Goal: Task Accomplishment & Management: Complete application form

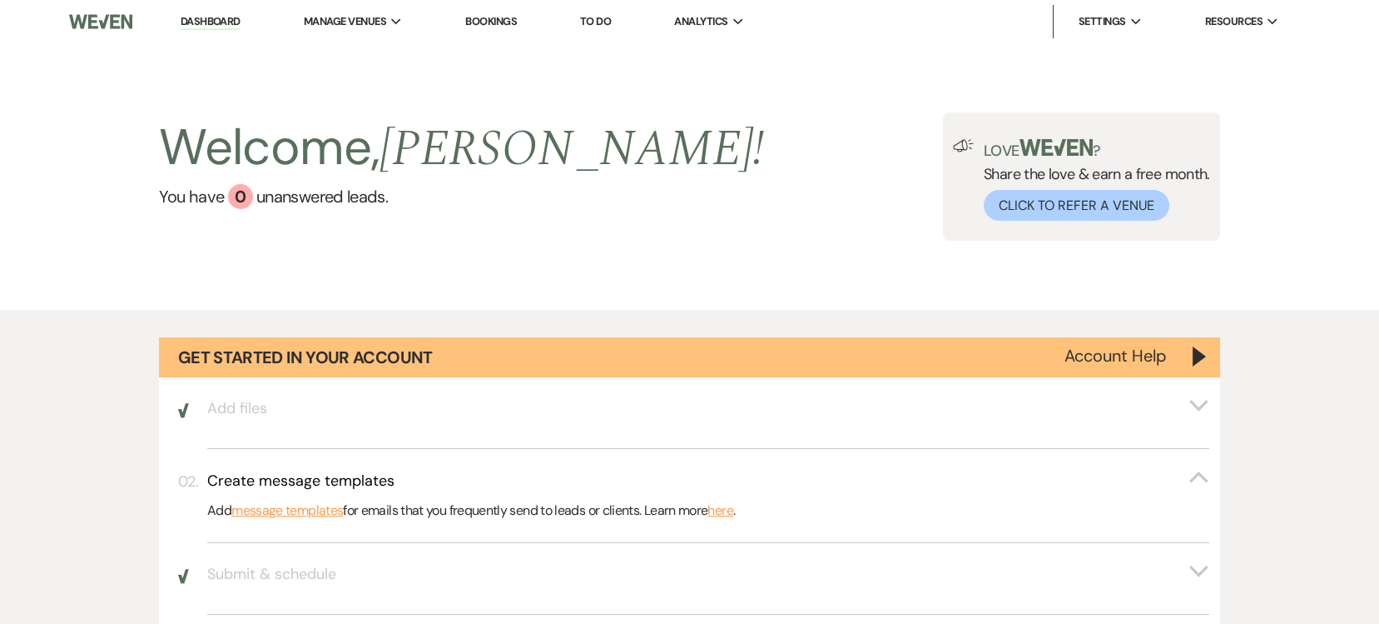
click at [207, 22] on link "Dashboard" at bounding box center [211, 22] width 60 height 16
click at [234, 30] on li "Dashboard" at bounding box center [210, 21] width 77 height 33
click at [231, 27] on link "Dashboard" at bounding box center [211, 22] width 60 height 16
click at [213, 19] on link "Dashboard" at bounding box center [211, 22] width 60 height 16
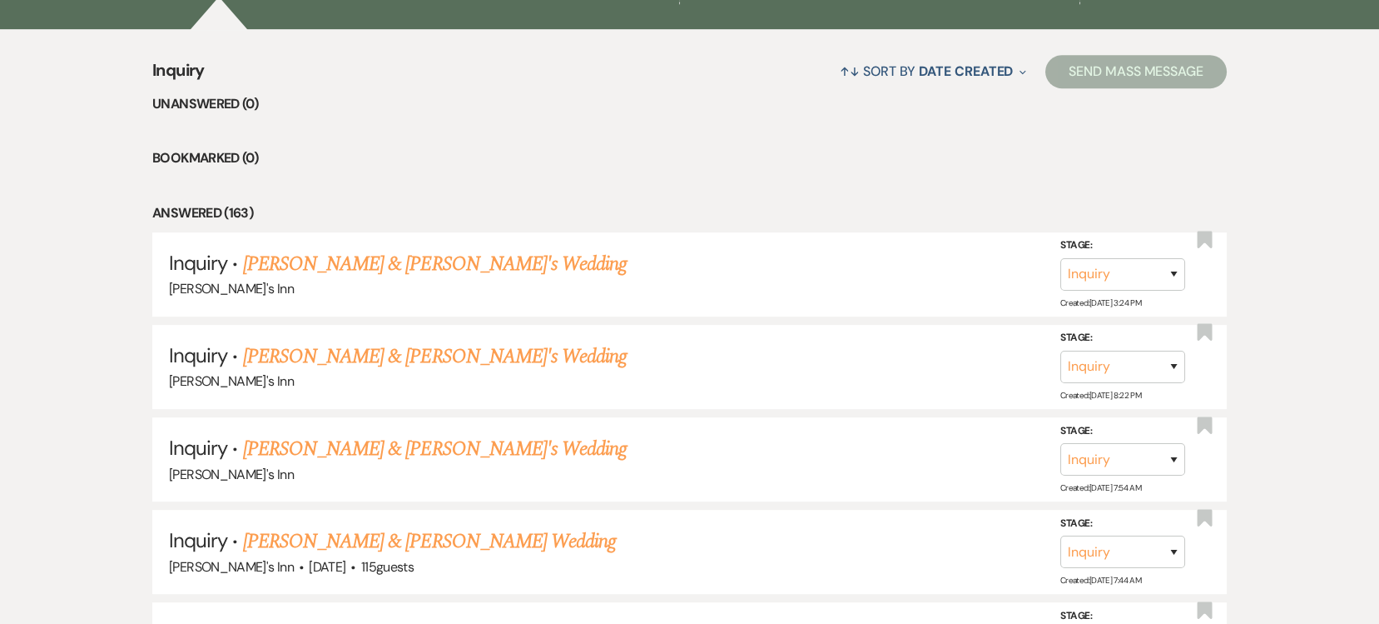
scroll to position [1091, 0]
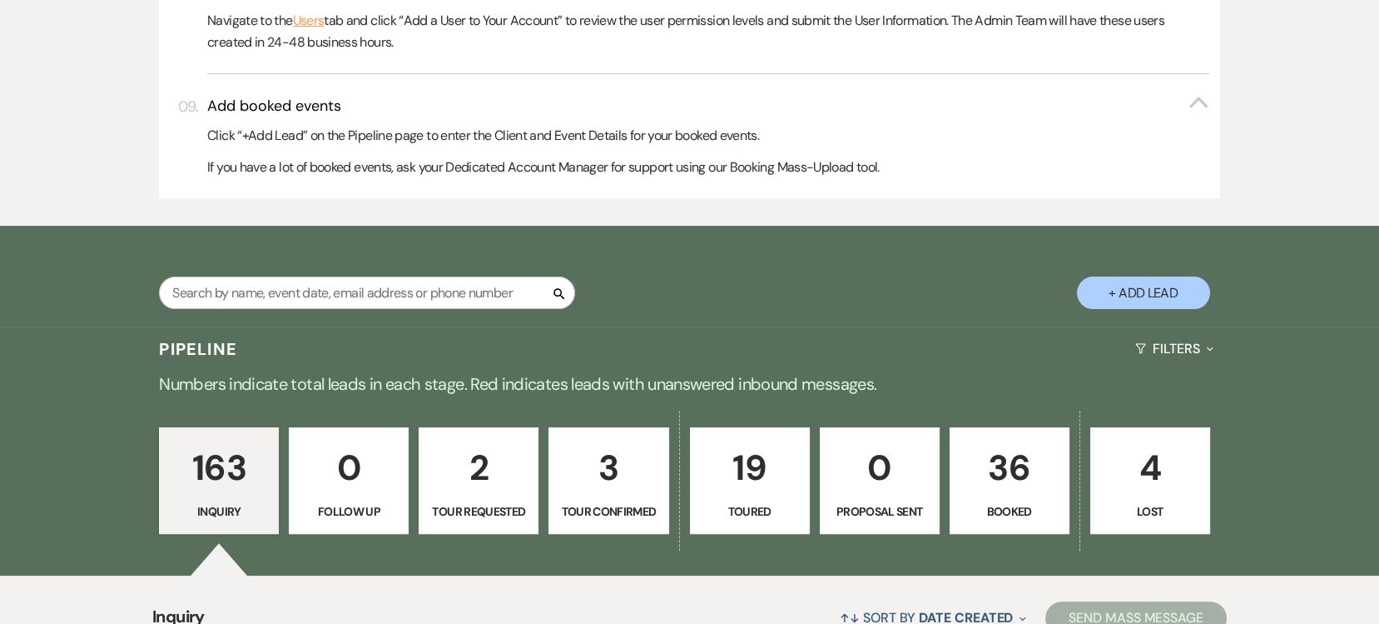
click at [1145, 296] on button "+ Add Lead" at bounding box center [1143, 292] width 133 height 32
select select "805"
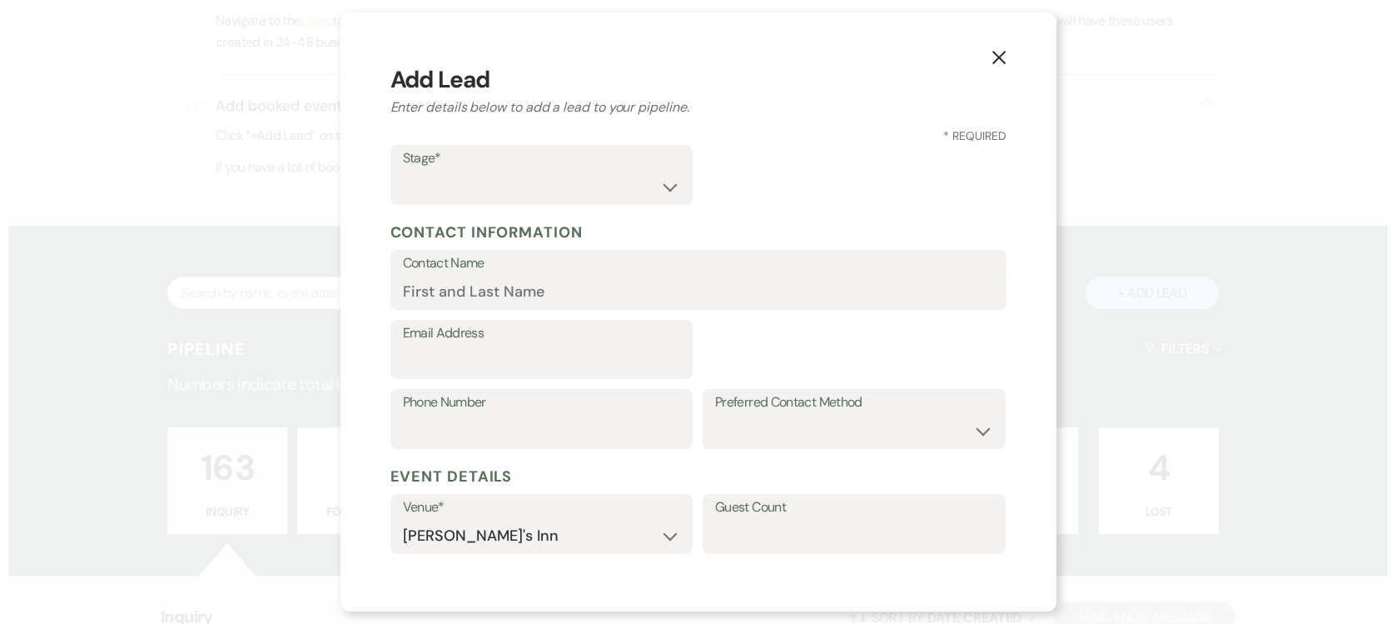
scroll to position [1092, 0]
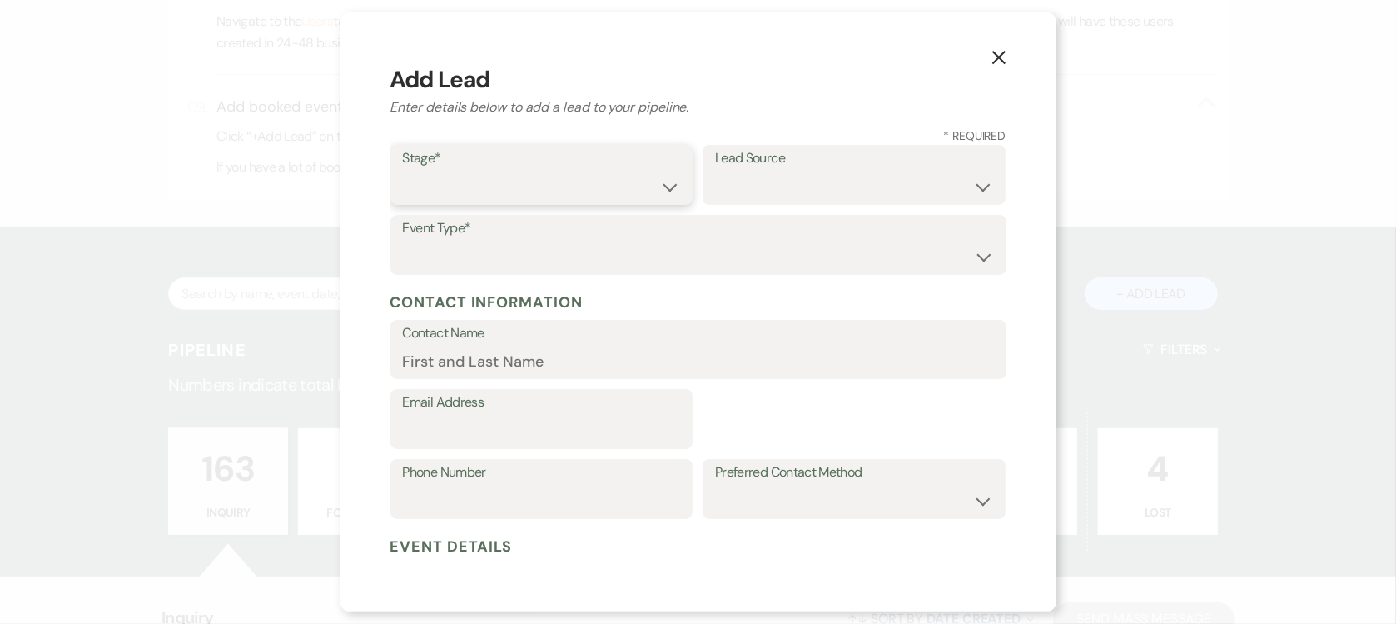
click at [522, 181] on select "Inquiry Follow Up Tour Requested Tour Confirmed Toured Proposal Sent Booked Lost" at bounding box center [542, 187] width 278 height 32
select select "1"
click at [403, 171] on select "Inquiry Follow Up Tour Requested Tour Confirmed Toured Proposal Sent Booked Lost" at bounding box center [542, 187] width 278 height 32
click at [819, 196] on select "Weven Venue Website Instagram Facebook Pinterest Google The Knot Wedding Wire H…" at bounding box center [854, 187] width 278 height 32
click at [799, 179] on select "Weven Venue Website Instagram Facebook Pinterest Google The Knot Wedding Wire H…" at bounding box center [854, 187] width 278 height 32
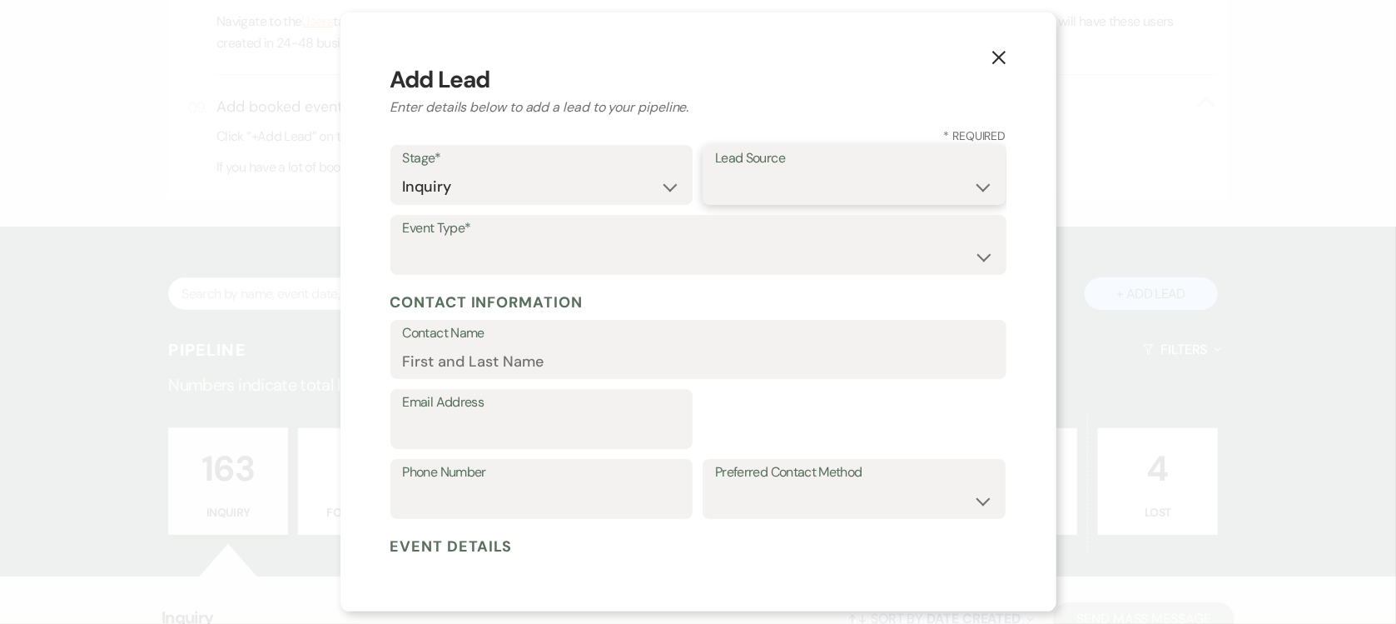
click at [799, 179] on select "Weven Venue Website Instagram Facebook Pinterest Google The Knot Wedding Wire H…" at bounding box center [854, 187] width 278 height 32
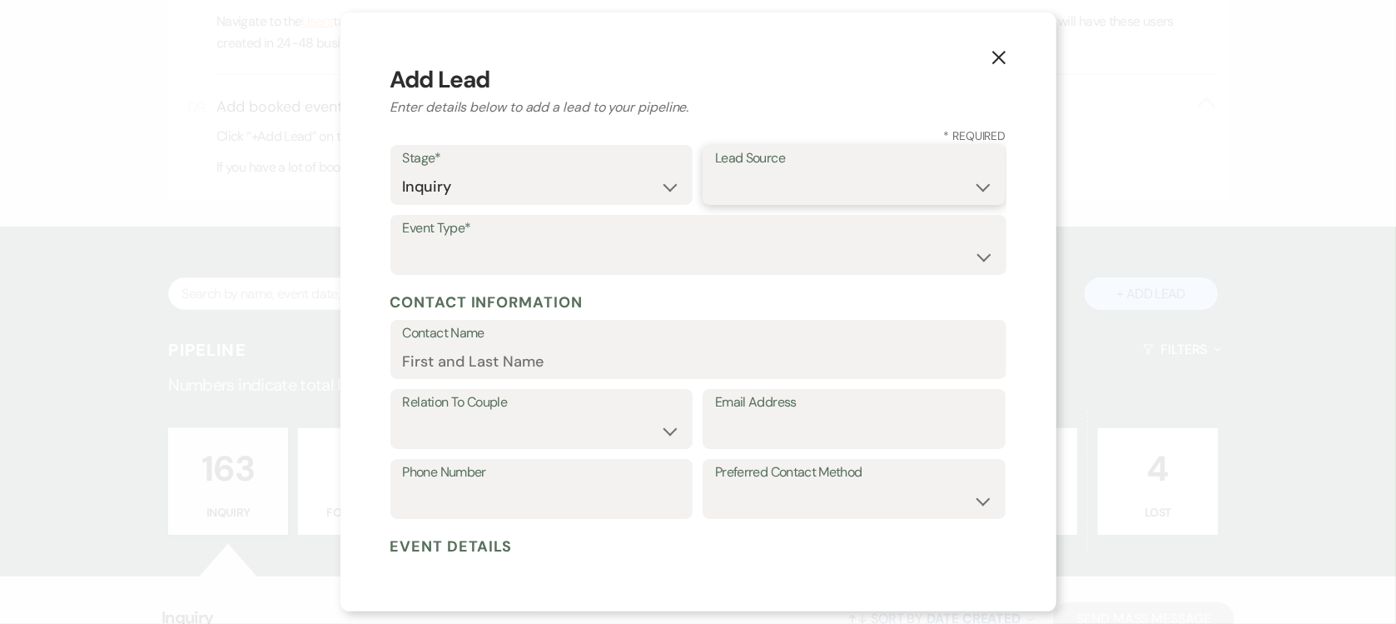
select select "25"
click at [715, 171] on select "Weven Venue Website Instagram Facebook Pinterest Google The Knot Wedding Wire H…" at bounding box center [854, 187] width 278 height 32
click at [509, 258] on select "Wedding Anniversary Party Baby Shower Bachelorette / Bachelor Party Birthday Pa…" at bounding box center [698, 257] width 591 height 32
click at [506, 252] on select "Wedding Anniversary Party Baby Shower Bachelorette / Bachelor Party Birthday Pa…" at bounding box center [698, 257] width 591 height 32
click at [504, 261] on select "Wedding Anniversary Party Baby Shower Bachelorette / Bachelor Party Birthday Pa…" at bounding box center [698, 257] width 591 height 32
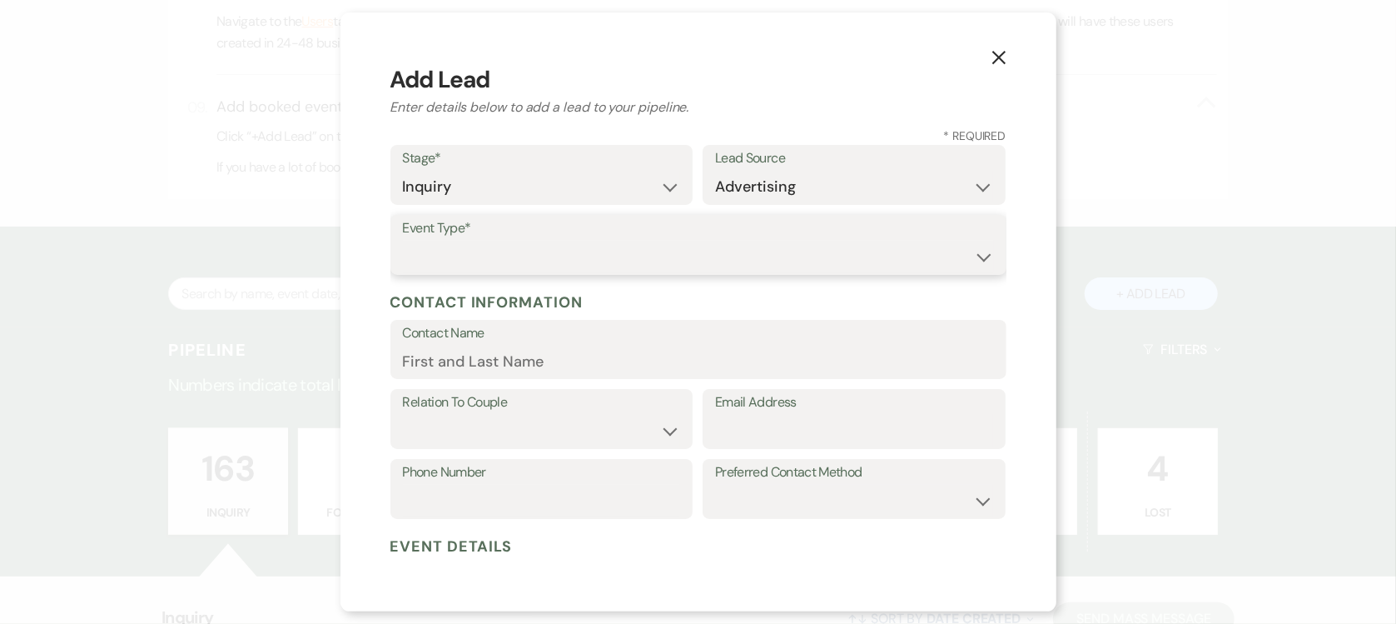
select select "1"
click at [403, 241] on select "Wedding Anniversary Party Baby Shower Bachelorette / Bachelor Party Birthday Pa…" at bounding box center [698, 257] width 591 height 32
click at [473, 341] on label "Contact Name" at bounding box center [698, 333] width 591 height 24
click at [473, 345] on input "Contact Name" at bounding box center [698, 361] width 591 height 32
click at [464, 364] on input "Contact Name" at bounding box center [698, 361] width 591 height 32
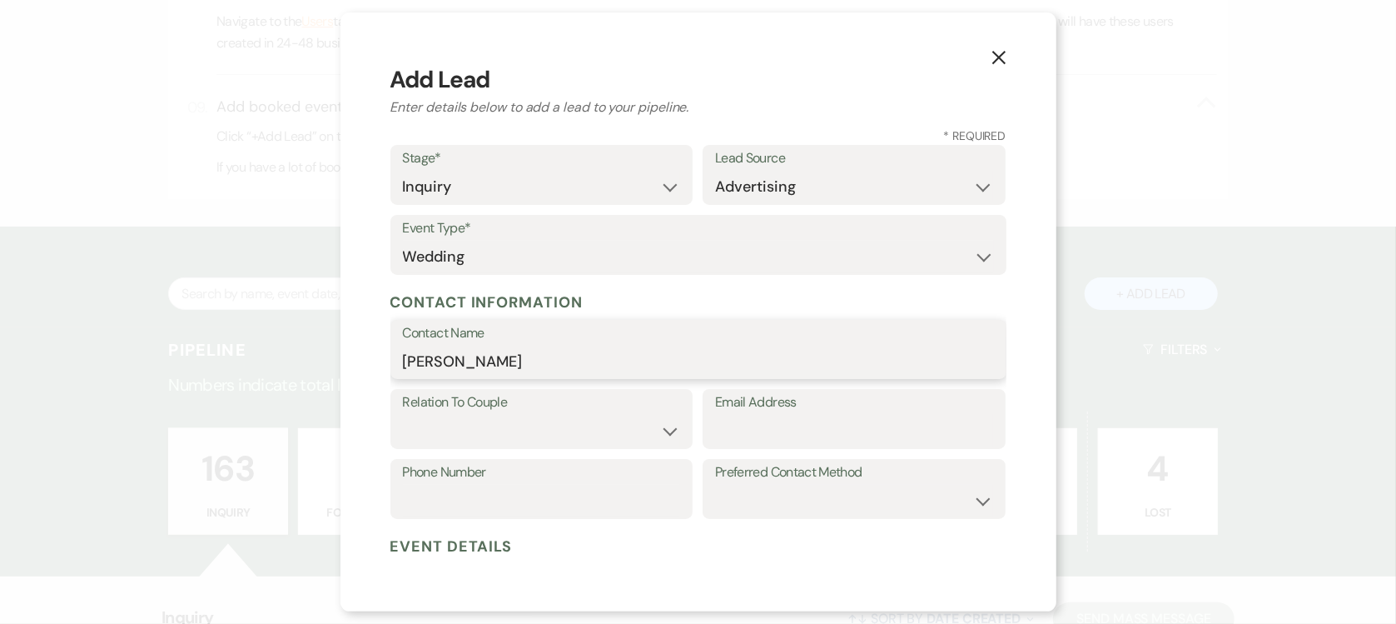
type input "[PERSON_NAME]"
click at [559, 428] on select "Couple Planner Parent of Couple Family Member Friend Other" at bounding box center [542, 431] width 278 height 32
select select "1"
click at [403, 415] on select "Couple Planner Parent of Couple Family Member Friend Other" at bounding box center [542, 431] width 278 height 32
click at [725, 434] on input "Email Address" at bounding box center [854, 431] width 278 height 32
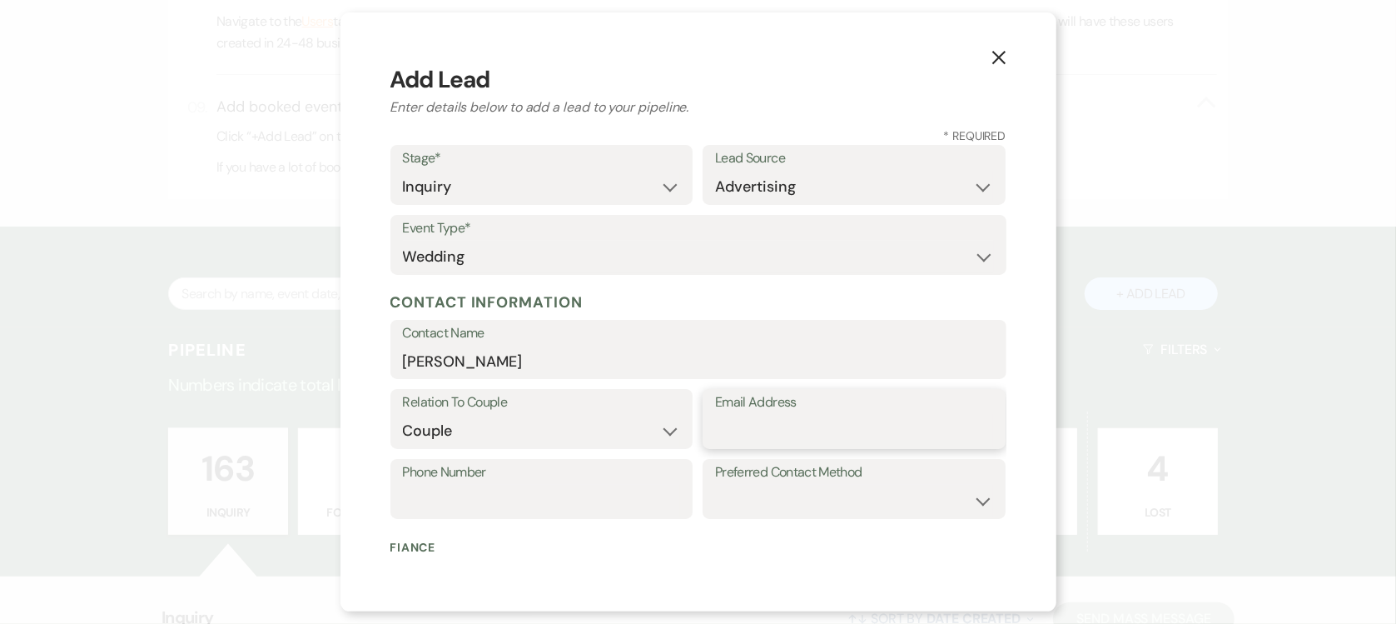
click at [725, 434] on input "Email Address" at bounding box center [854, 431] width 278 height 32
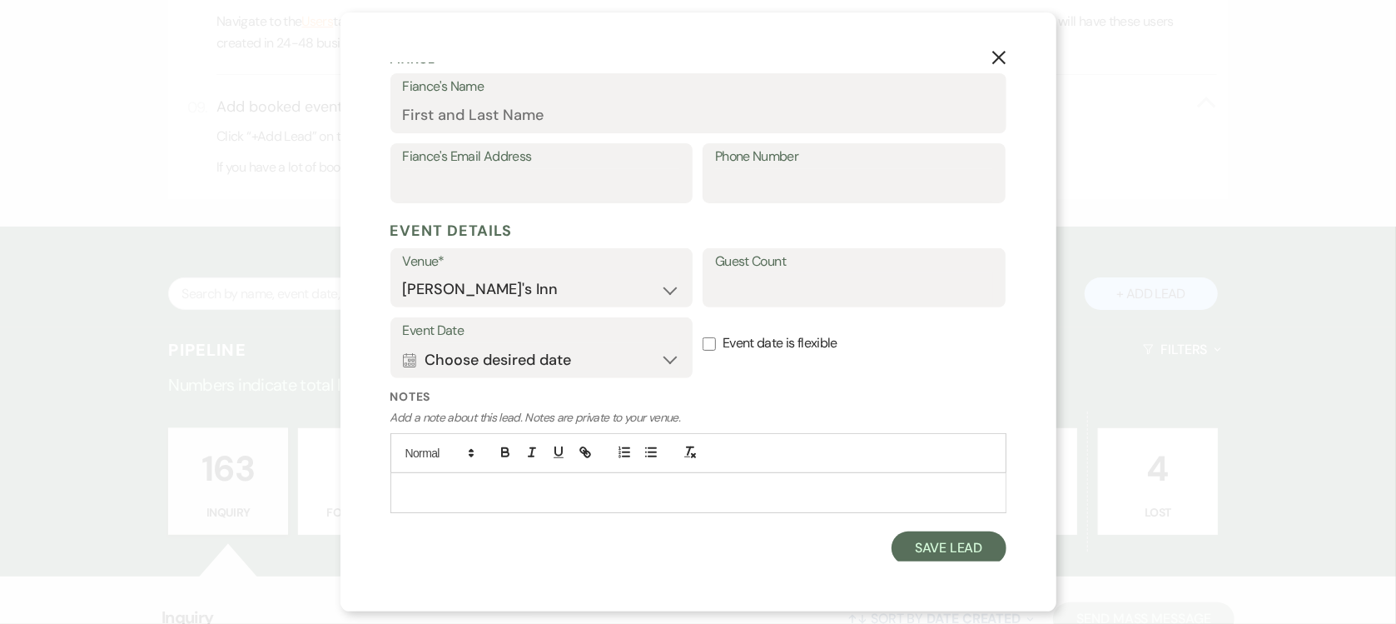
scroll to position [489, 0]
type input "[EMAIL_ADDRESS][DOMAIN_NAME]"
click at [906, 534] on button "Save Lead" at bounding box center [949, 545] width 114 height 33
click at [964, 551] on div "163 Inquiry 0 Follow Up 2 Tour Requested 3 Tour Confirmed 19 Toured 0 Proposal …" at bounding box center [698, 492] width 1199 height 168
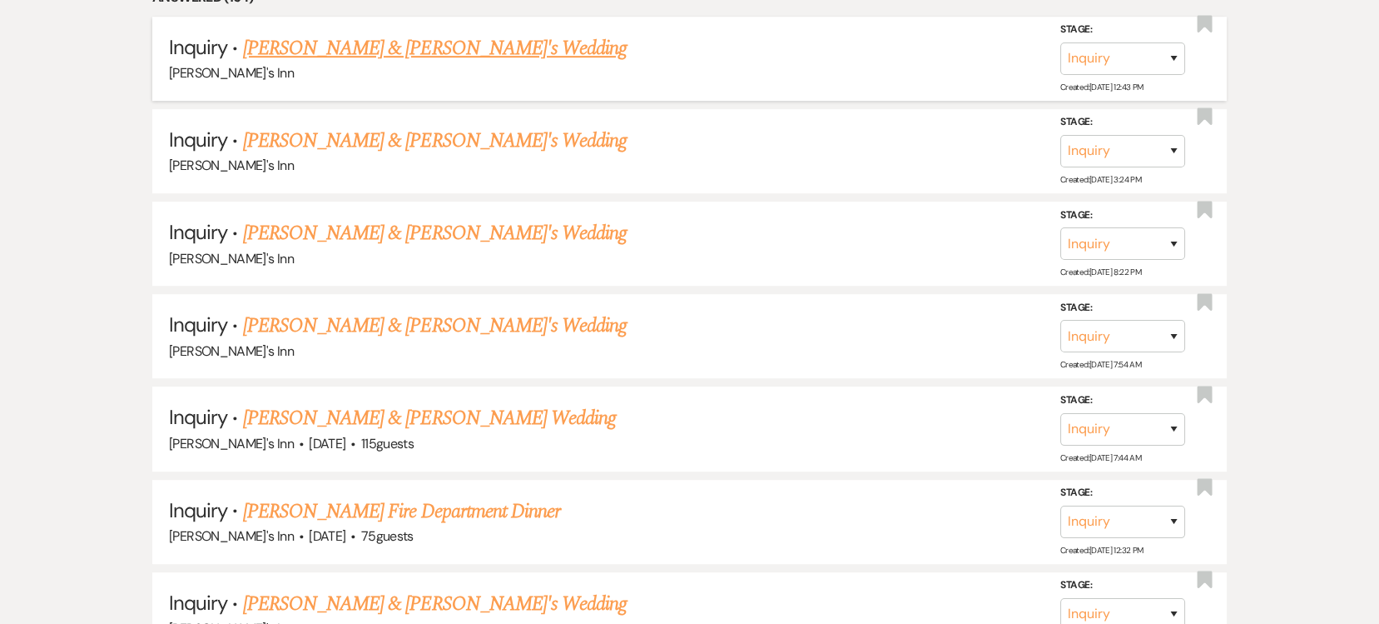
scroll to position [1637, 0]
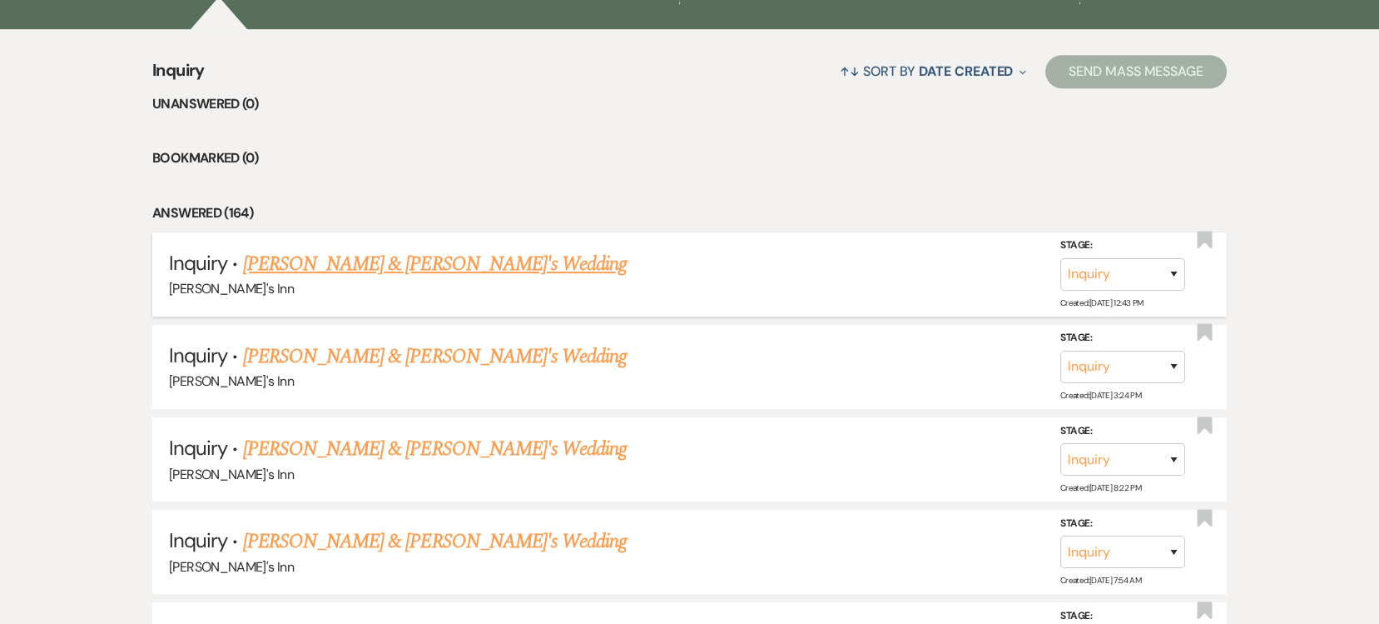
click at [479, 267] on link "[PERSON_NAME] & [PERSON_NAME]'s Wedding" at bounding box center [435, 264] width 385 height 30
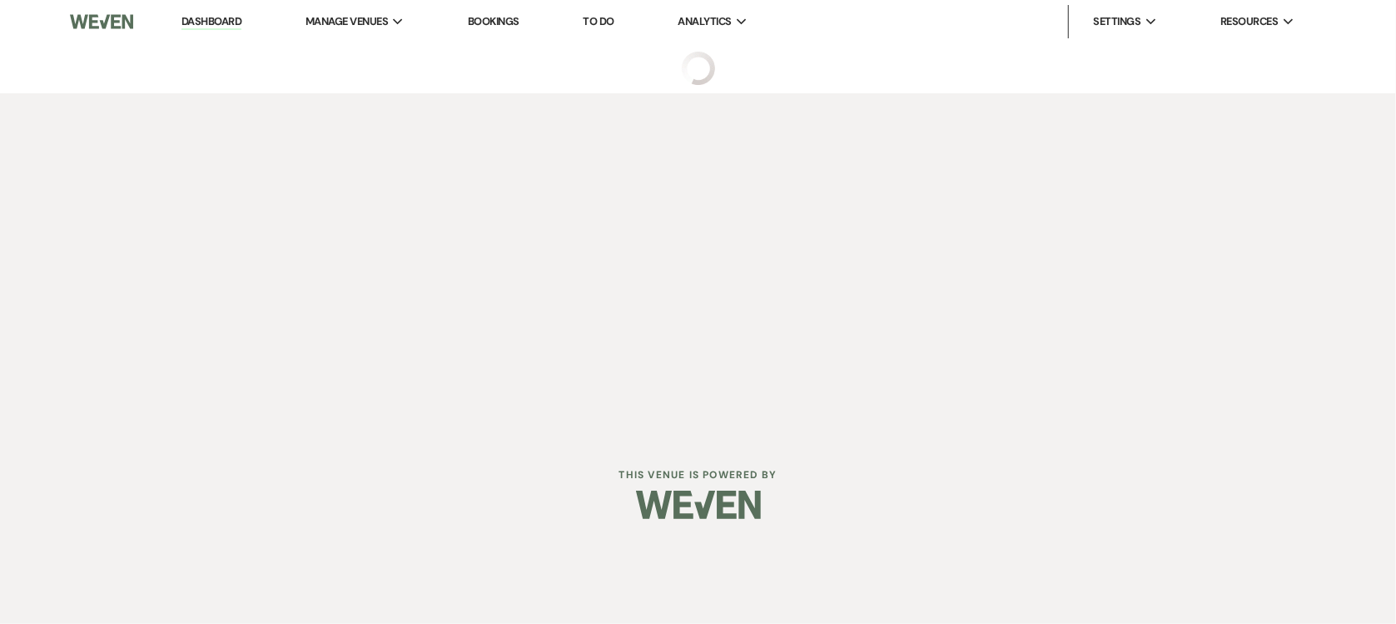
select select "25"
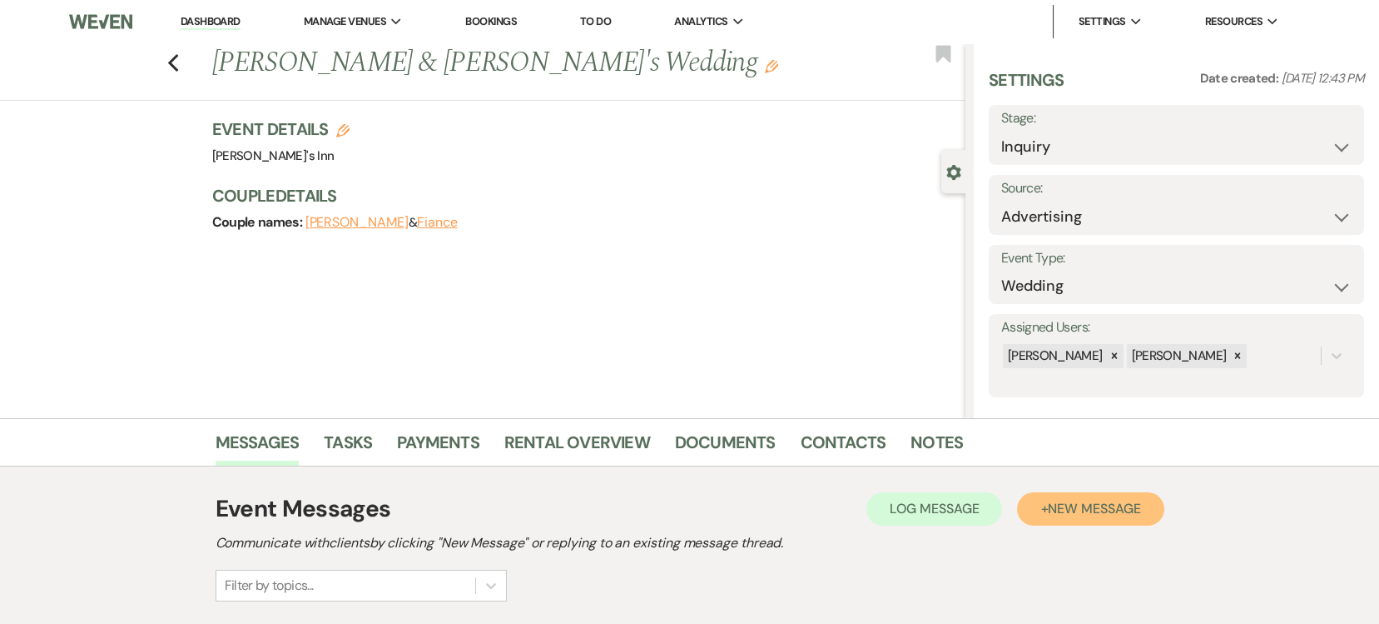
click at [1040, 492] on button "+ New Message" at bounding box center [1090, 508] width 147 height 33
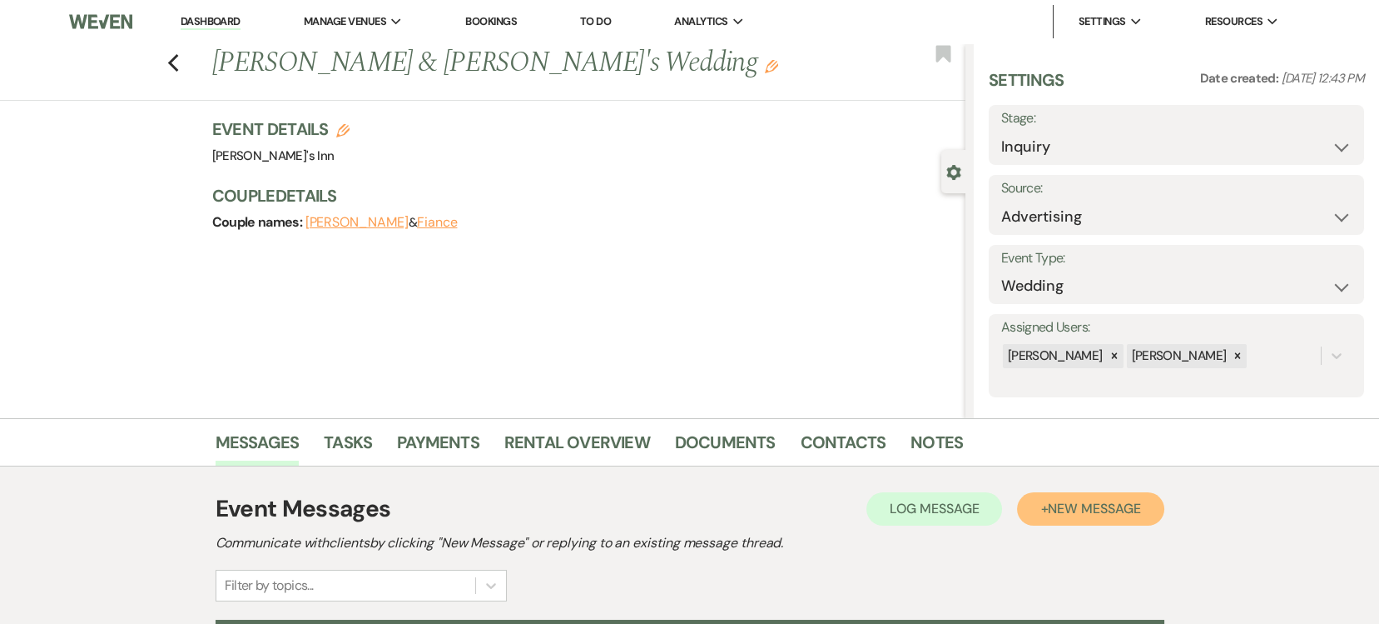
scroll to position [546, 0]
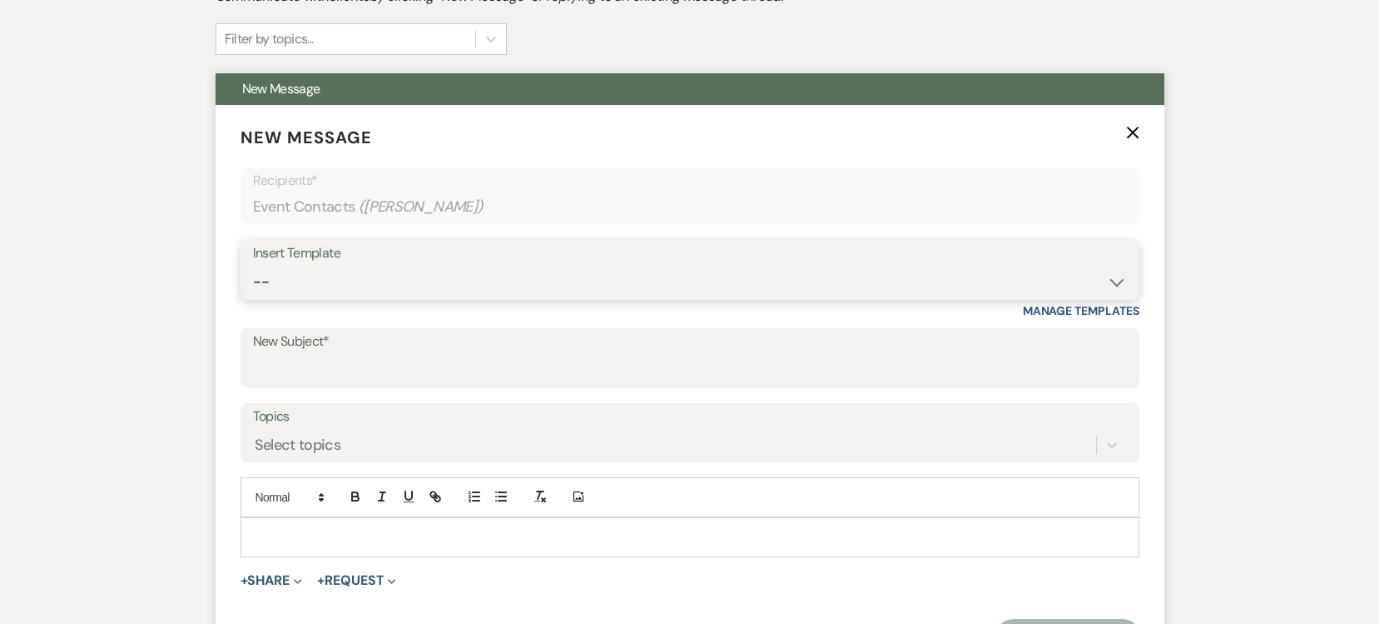
click at [429, 281] on select "-- Weven Planning Portal Introduction (Booked Events) Initial Inquiry Response …" at bounding box center [690, 282] width 874 height 32
select select "4417"
click at [253, 266] on select "-- Weven Planning Portal Introduction (Booked Events) Initial Inquiry Response …" at bounding box center [690, 282] width 874 height 32
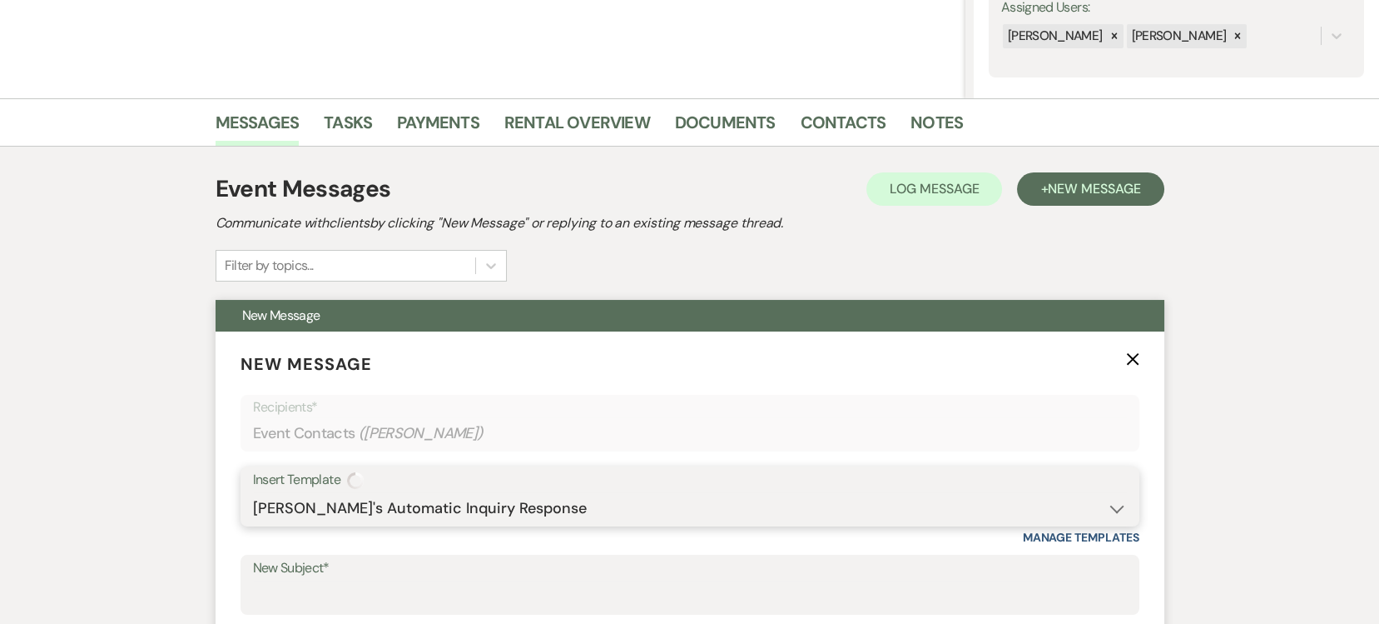
scroll to position [866, 0]
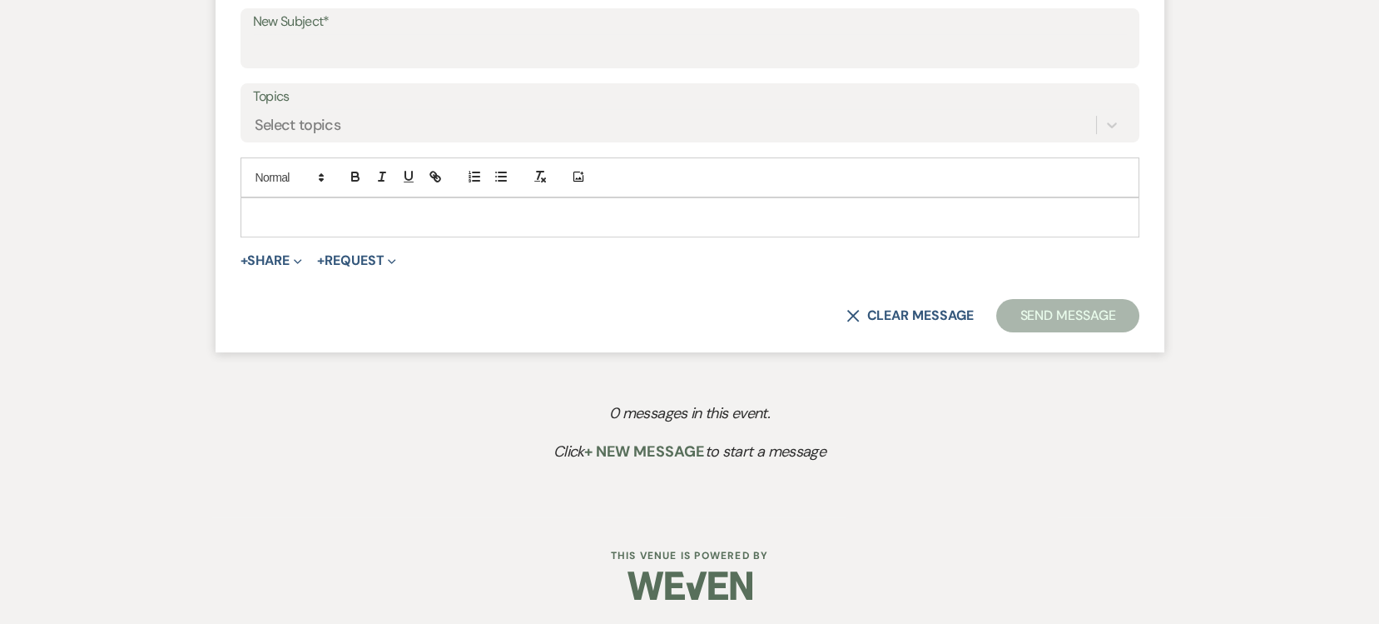
click at [366, 210] on p at bounding box center [690, 217] width 872 height 18
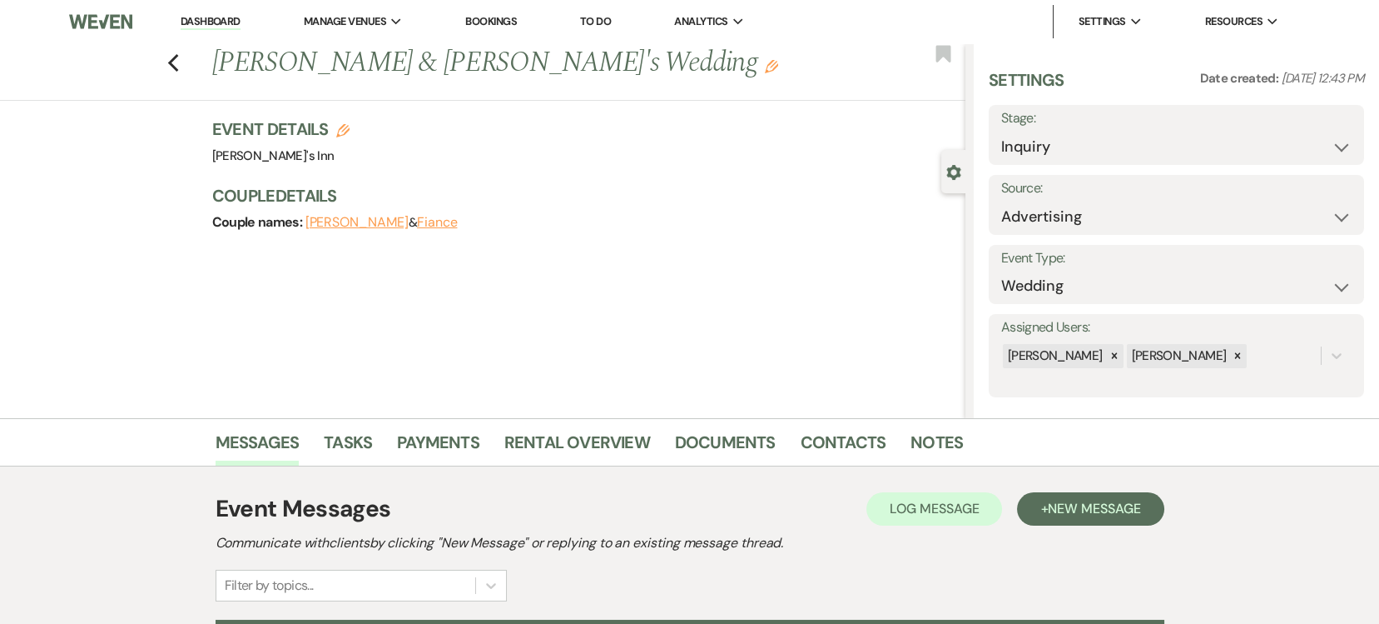
scroll to position [546, 0]
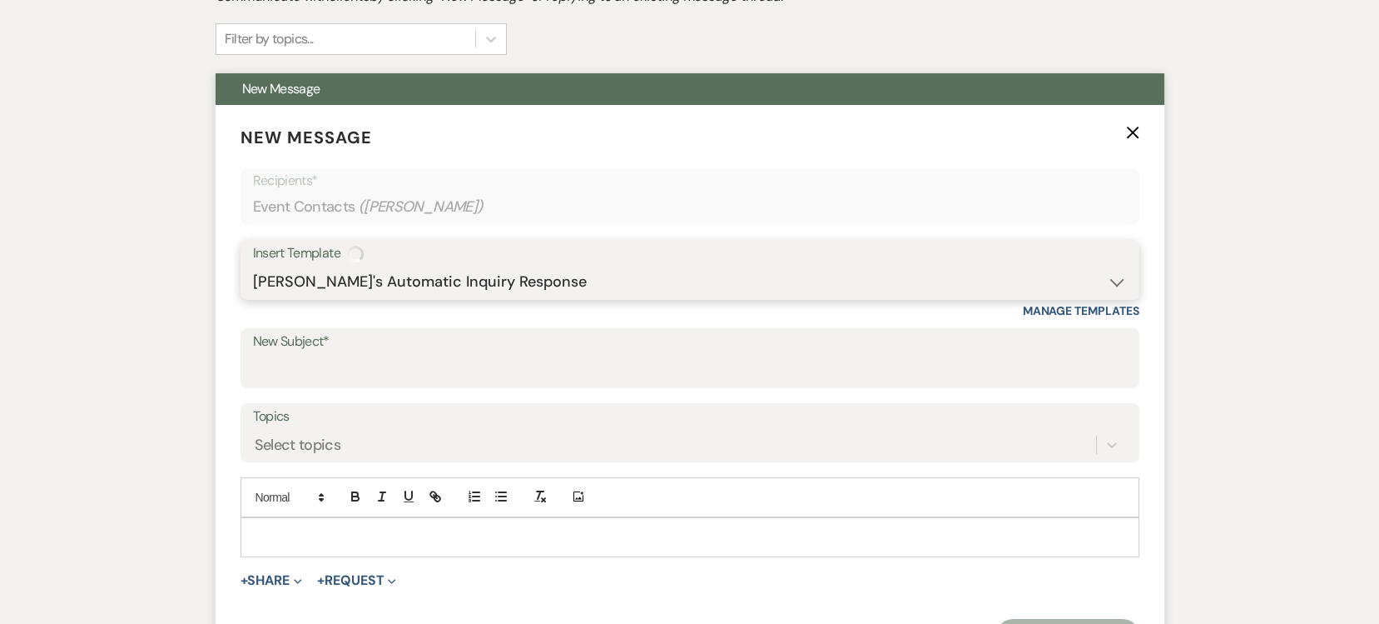
click at [387, 292] on select "-- Weven Planning Portal Introduction (Booked Events) Initial Inquiry Response …" at bounding box center [690, 282] width 874 height 32
click at [253, 266] on select "-- Weven Planning Portal Introduction (Booked Events) Initial Inquiry Response …" at bounding box center [690, 282] width 874 height 32
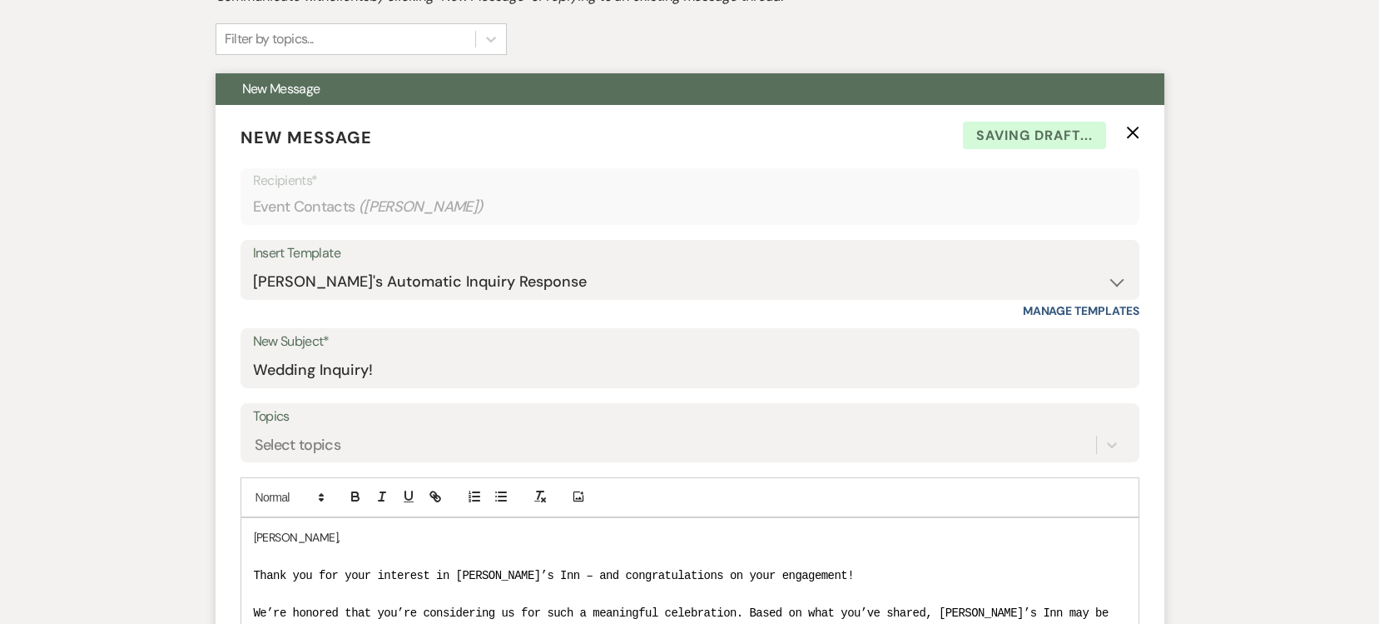
type input "Wedding Inquiry!"
click at [338, 530] on p "[PERSON_NAME]," at bounding box center [690, 537] width 872 height 18
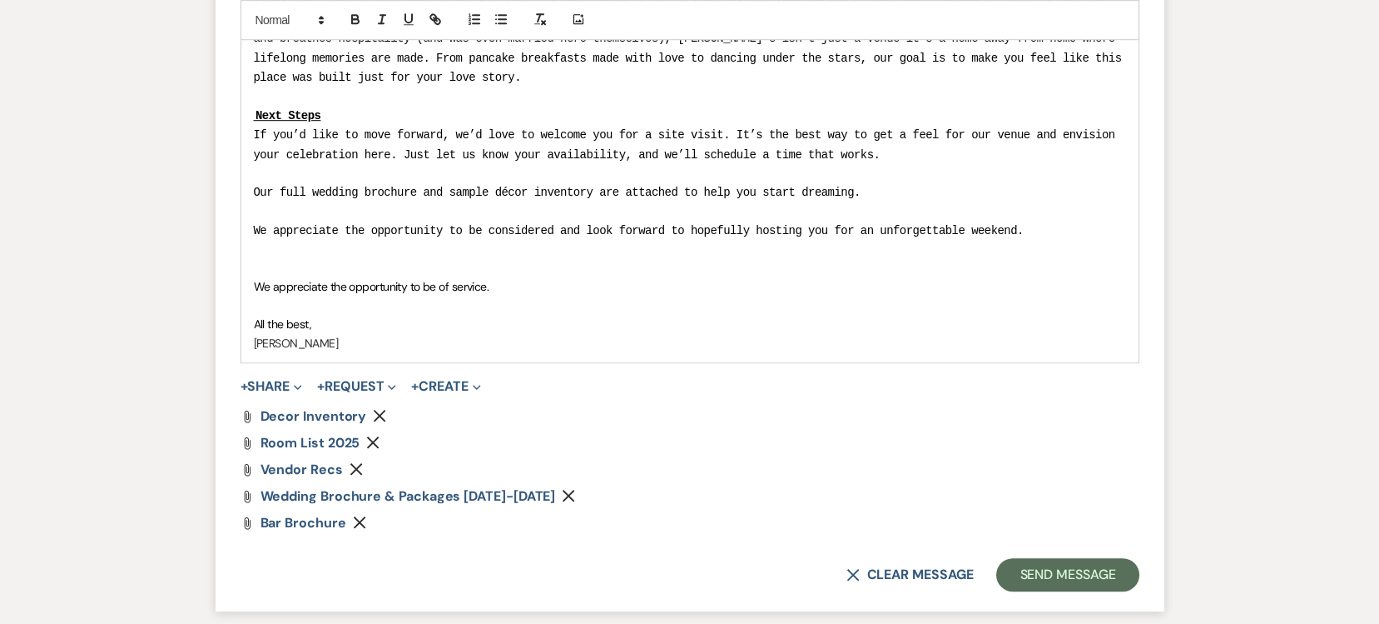
scroll to position [2586, 0]
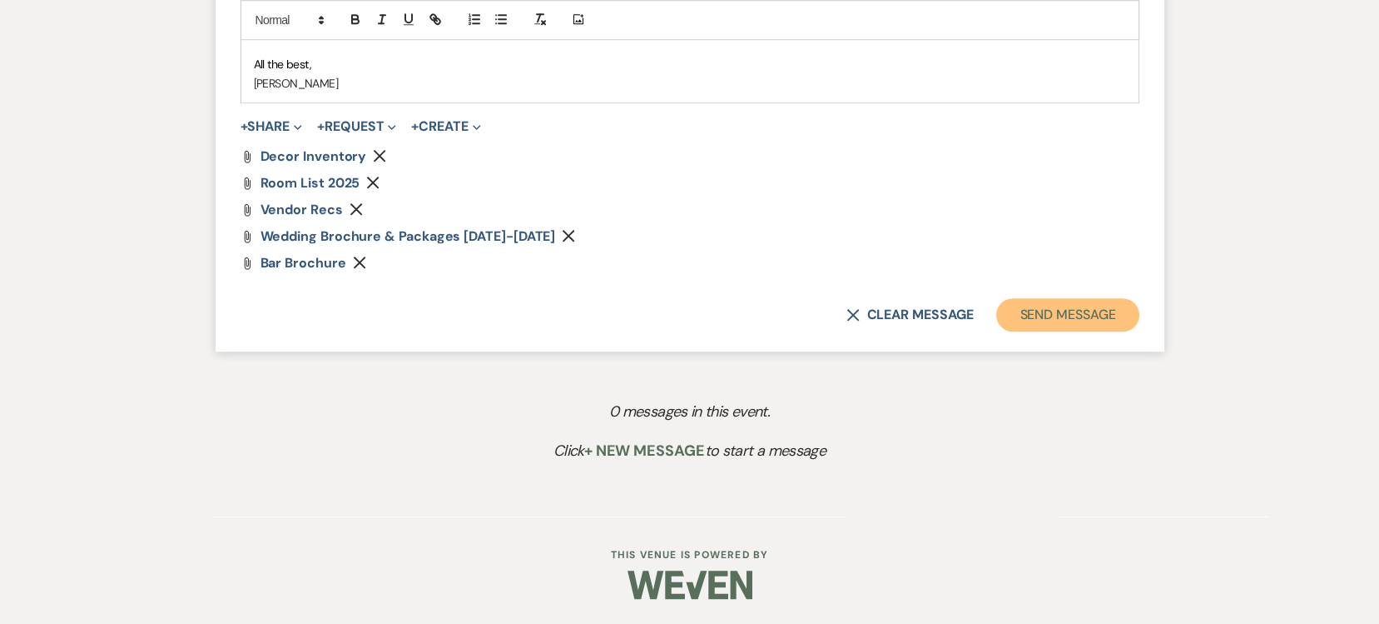
click at [1051, 326] on button "Send Message" at bounding box center [1067, 314] width 142 height 33
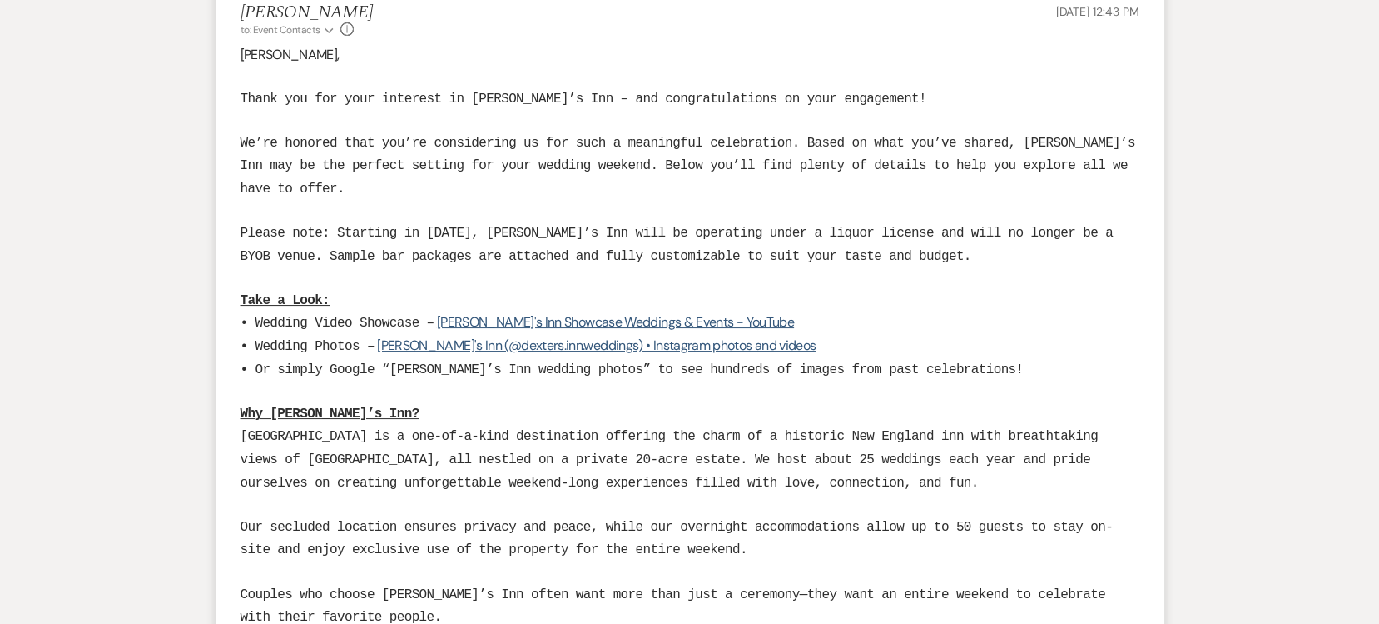
scroll to position [0, 0]
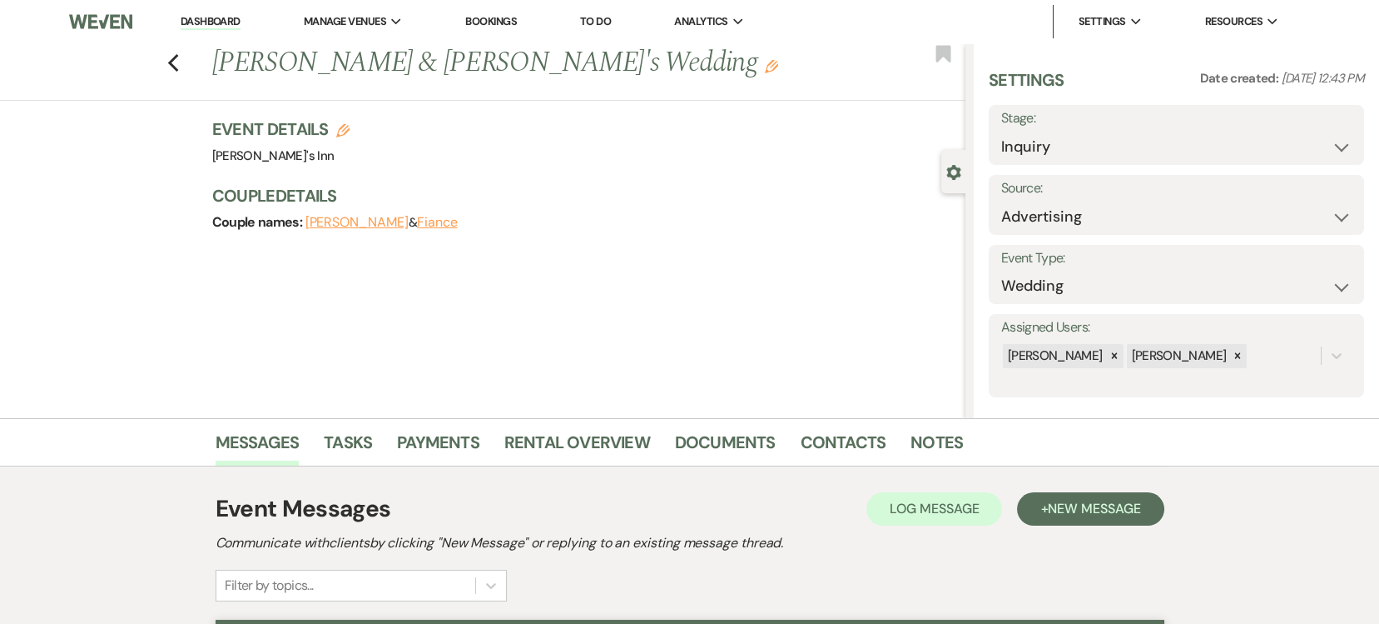
drag, startPoint x: 164, startPoint y: 54, endPoint x: 171, endPoint y: 62, distance: 10.6
click at [166, 57] on div "Previous [PERSON_NAME] & [PERSON_NAME]'s Wedding Edit Bookmark" at bounding box center [479, 71] width 974 height 57
click at [176, 66] on icon "Previous" at bounding box center [173, 63] width 12 height 20
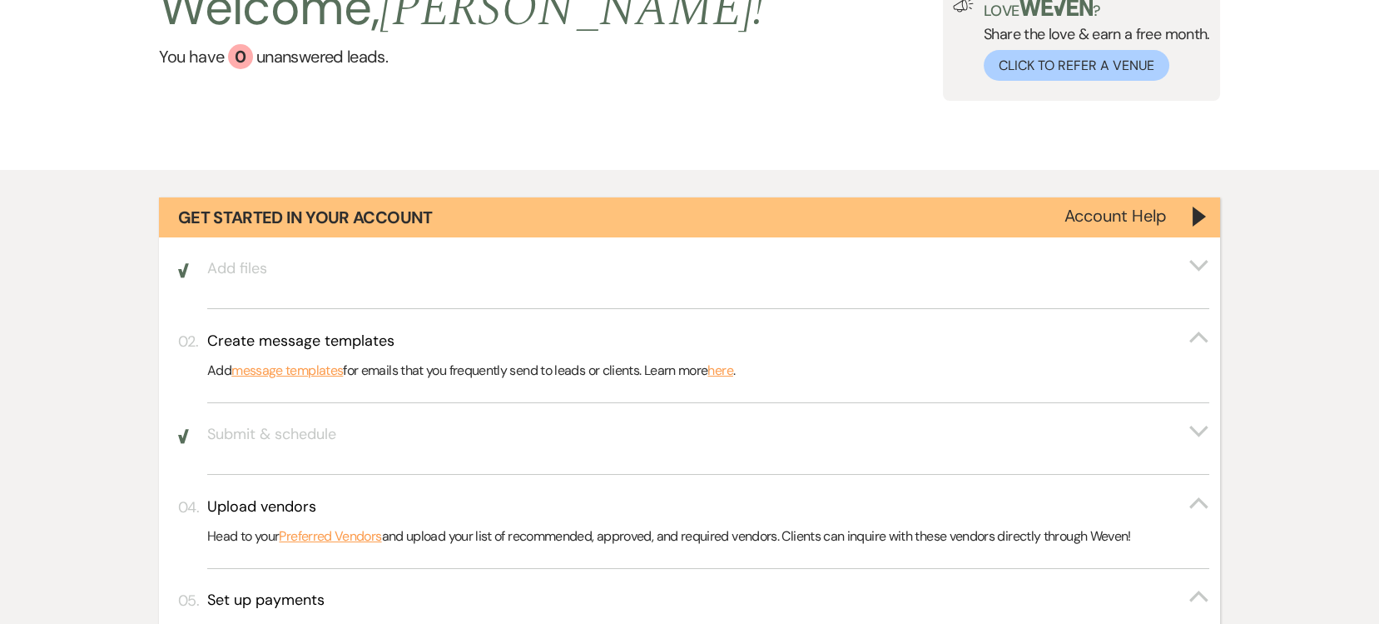
scroll to position [1091, 0]
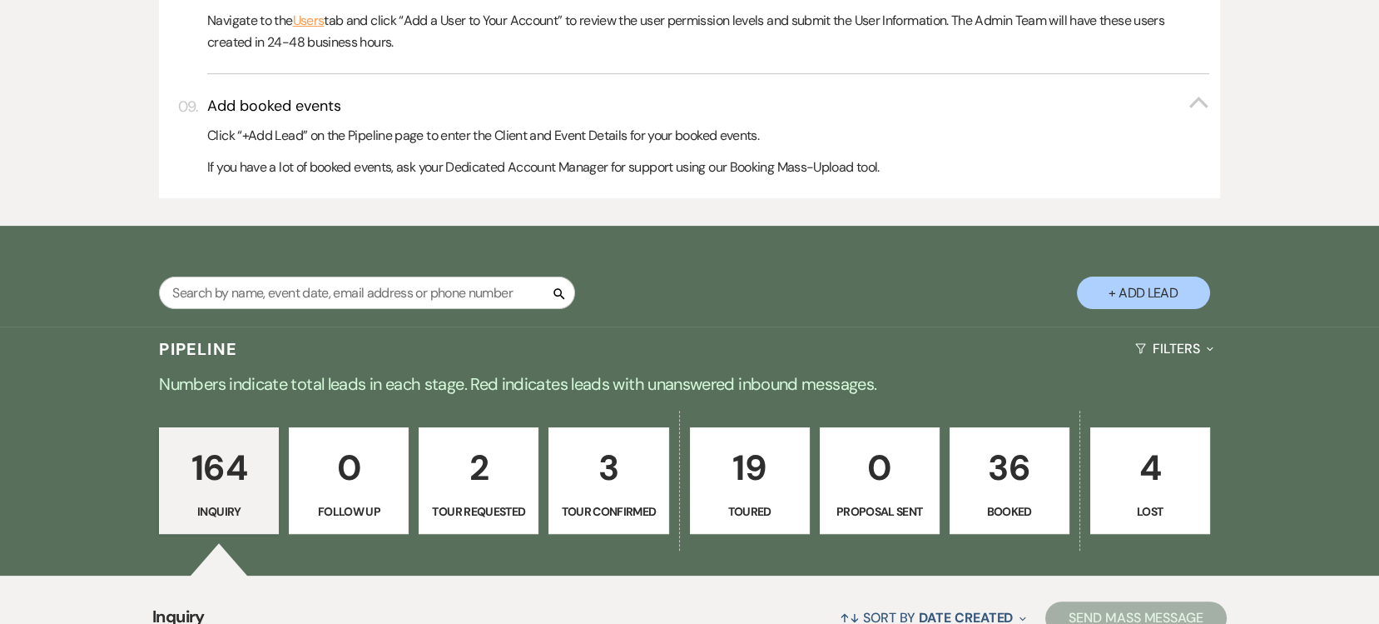
click at [1150, 287] on button "+ Add Lead" at bounding box center [1143, 292] width 133 height 32
select select "805"
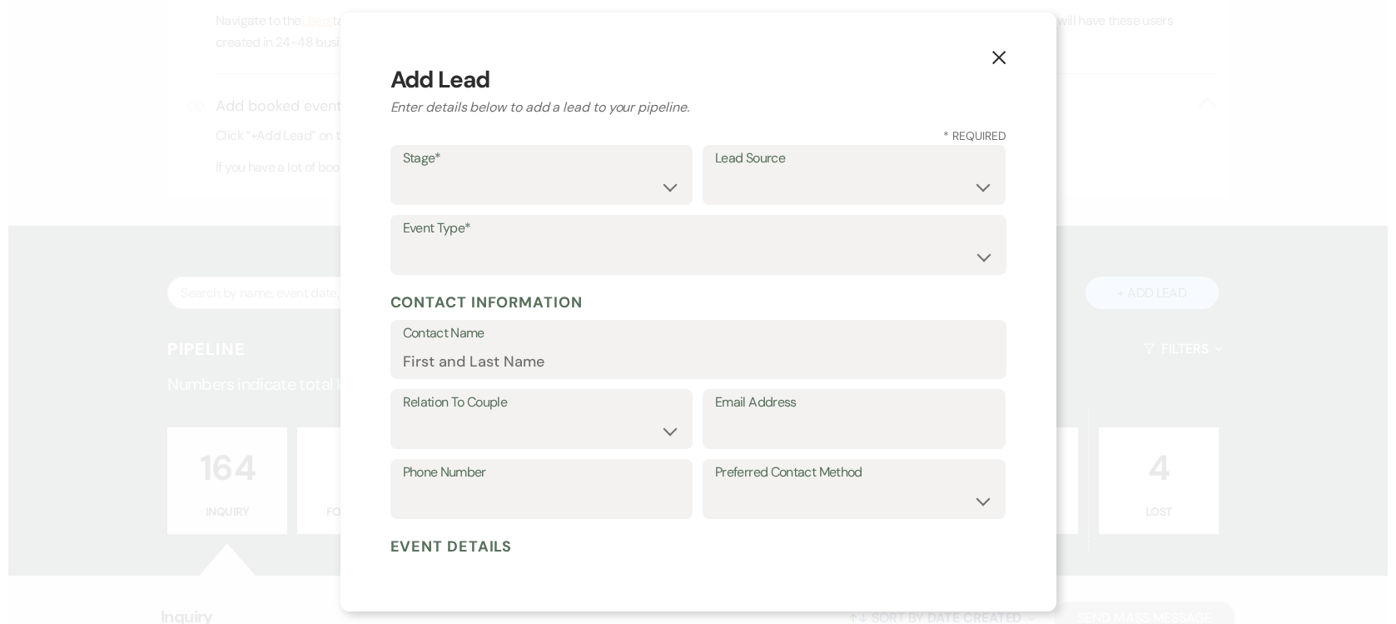
scroll to position [1092, 0]
click at [524, 167] on label "Stage*" at bounding box center [542, 159] width 278 height 24
click at [524, 183] on select "Inquiry Follow Up Tour Requested Tour Confirmed Toured Proposal Sent Booked Lost" at bounding box center [542, 187] width 278 height 32
select select "1"
click at [403, 171] on select "Inquiry Follow Up Tour Requested Tour Confirmed Toured Proposal Sent Booked Lost" at bounding box center [542, 187] width 278 height 32
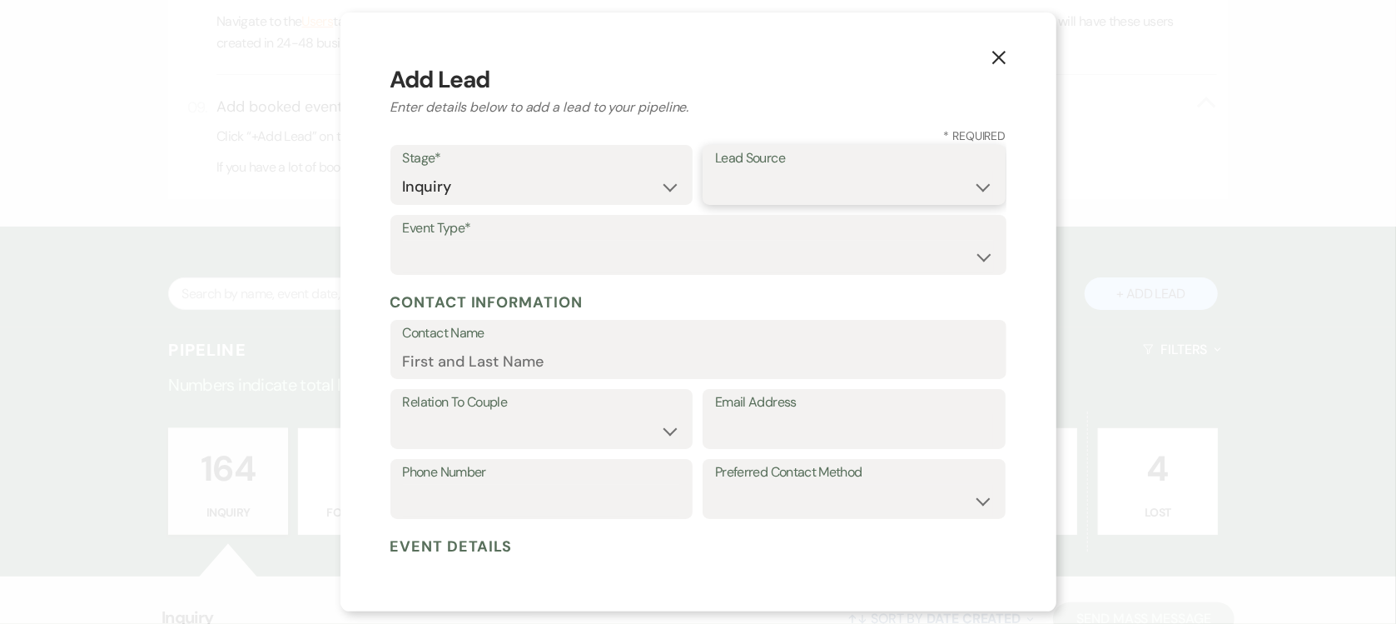
click at [779, 186] on select "Weven Venue Website Instagram Facebook Pinterest Google The Knot Wedding Wire H…" at bounding box center [854, 187] width 278 height 32
click at [766, 198] on select "Weven Venue Website Instagram Facebook Pinterest Google The Knot Wedding Wire H…" at bounding box center [854, 187] width 278 height 32
select select "25"
click at [715, 171] on select "Weven Venue Website Instagram Facebook Pinterest Google The Knot Wedding Wire H…" at bounding box center [854, 187] width 278 height 32
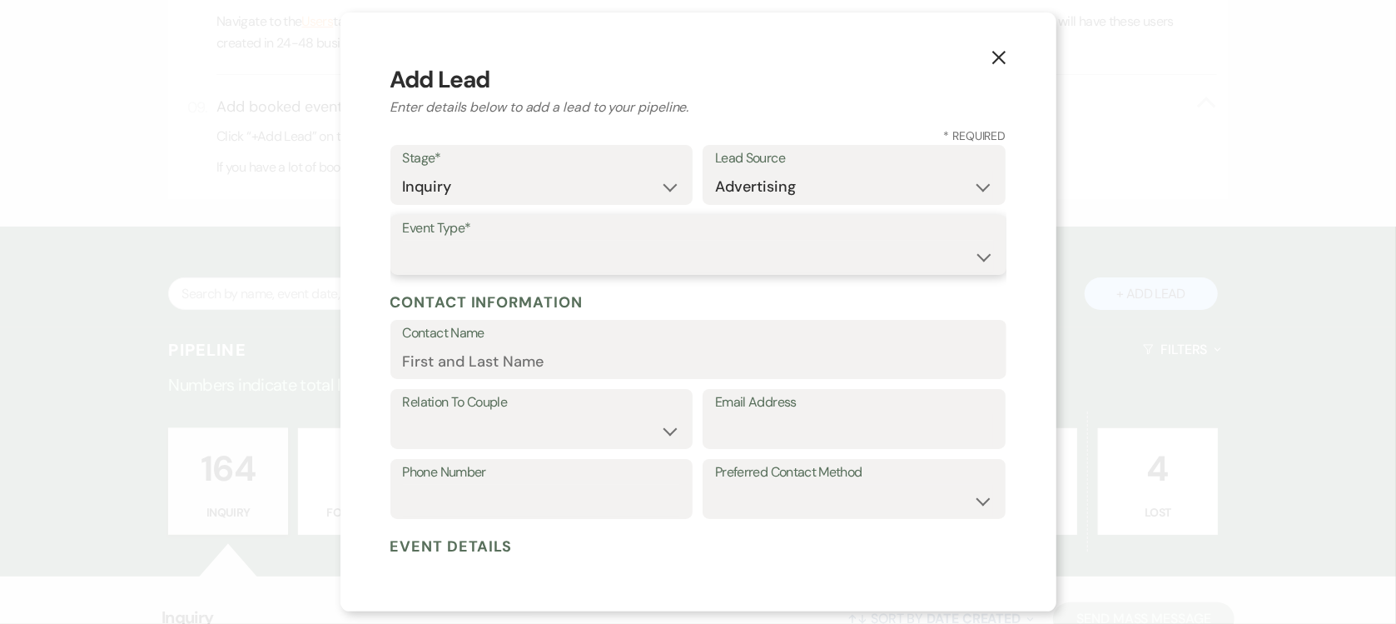
click at [445, 252] on select "Wedding Anniversary Party Baby Shower Bachelorette / Bachelor Party Birthday Pa…" at bounding box center [698, 257] width 591 height 32
click at [446, 266] on select "Wedding Anniversary Party Baby Shower Bachelorette / Bachelor Party Birthday Pa…" at bounding box center [698, 257] width 591 height 32
select select "1"
click at [403, 241] on select "Wedding Anniversary Party Baby Shower Bachelorette / Bachelor Party Birthday Pa…" at bounding box center [698, 257] width 591 height 32
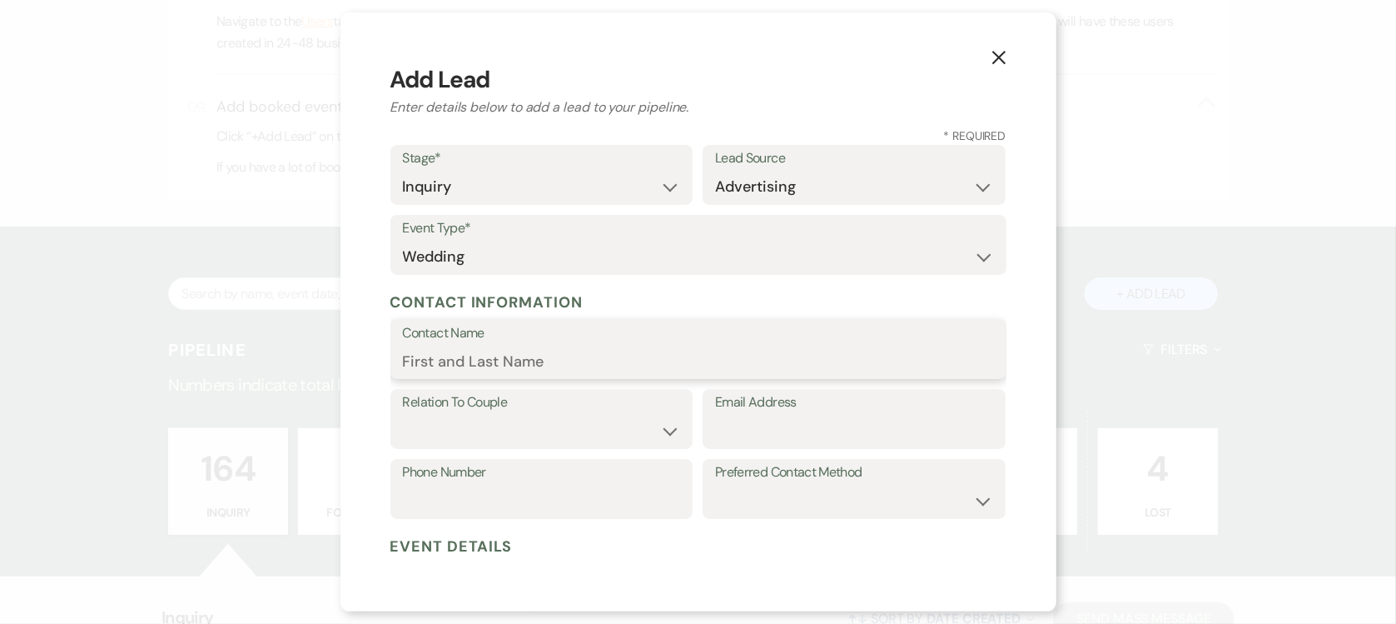
click at [462, 354] on input "Contact Name" at bounding box center [698, 361] width 591 height 32
click at [461, 352] on input "Deve" at bounding box center [698, 361] width 591 height 32
type input "[PERSON_NAME]"
click at [526, 438] on select "Couple Planner Parent of Couple Family Member Friend Other" at bounding box center [542, 431] width 278 height 32
click at [403, 415] on select "Couple Planner Parent of Couple Family Member Friend Other" at bounding box center [542, 431] width 278 height 32
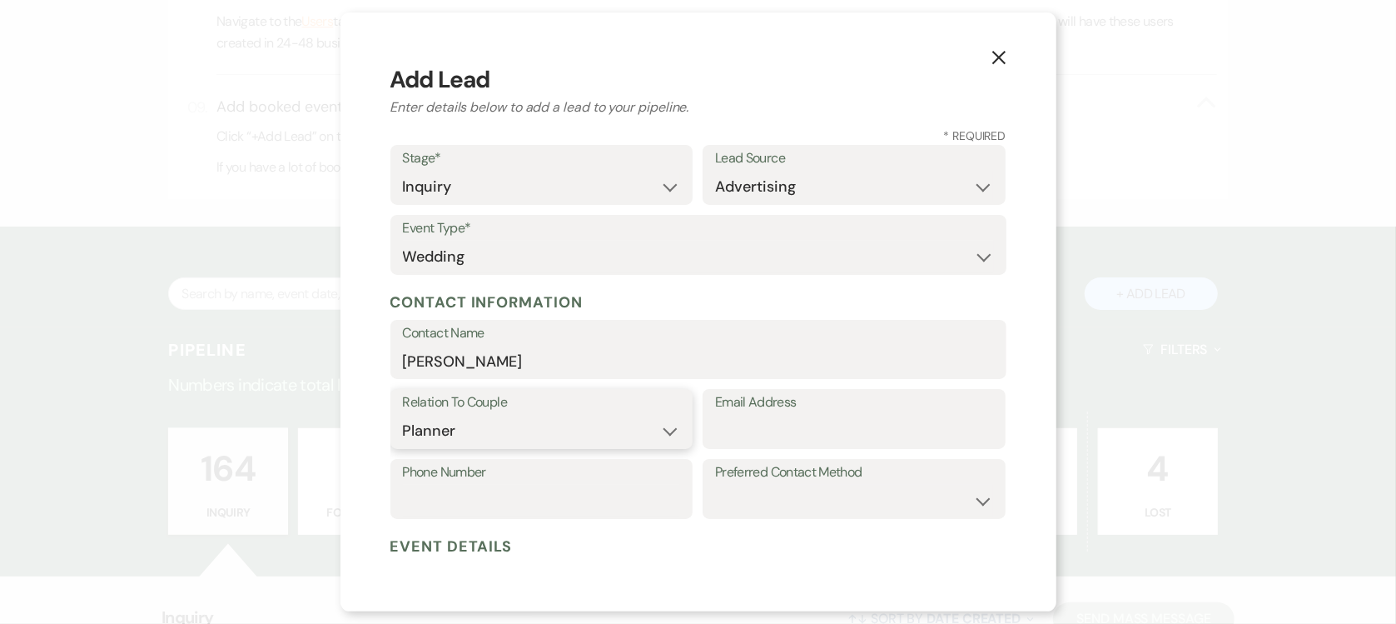
click at [451, 417] on select "Couple Planner Parent of Couple Family Member Friend Other" at bounding box center [542, 431] width 278 height 32
select select "1"
click at [403, 415] on select "Couple Planner Parent of Couple Family Member Friend Other" at bounding box center [542, 431] width 278 height 32
click at [787, 417] on input "Email Address" at bounding box center [854, 431] width 278 height 32
click at [786, 421] on input "Email Address" at bounding box center [854, 431] width 278 height 32
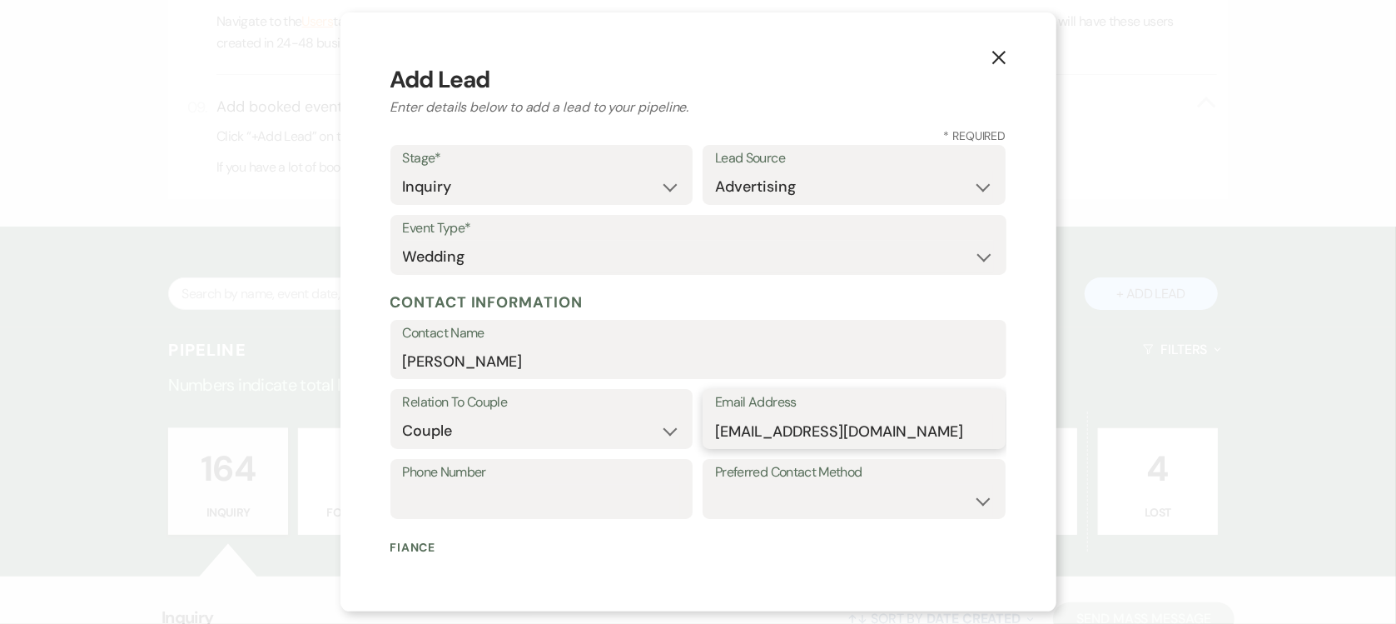
type input "[EMAIL_ADDRESS][DOMAIN_NAME]"
click at [799, 489] on select "Email Phone Text" at bounding box center [854, 500] width 278 height 32
select select "email"
click at [715, 484] on select "Email Phone Text" at bounding box center [854, 500] width 278 height 32
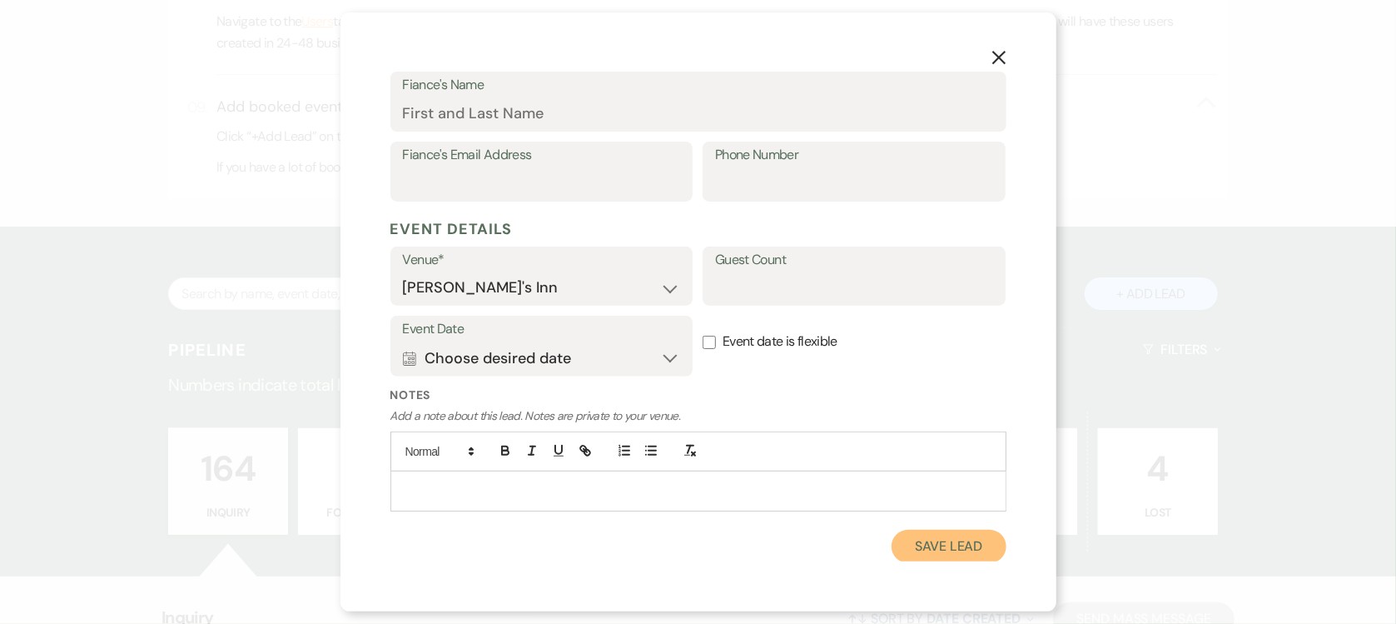
click at [944, 544] on button "Save Lead" at bounding box center [949, 545] width 114 height 33
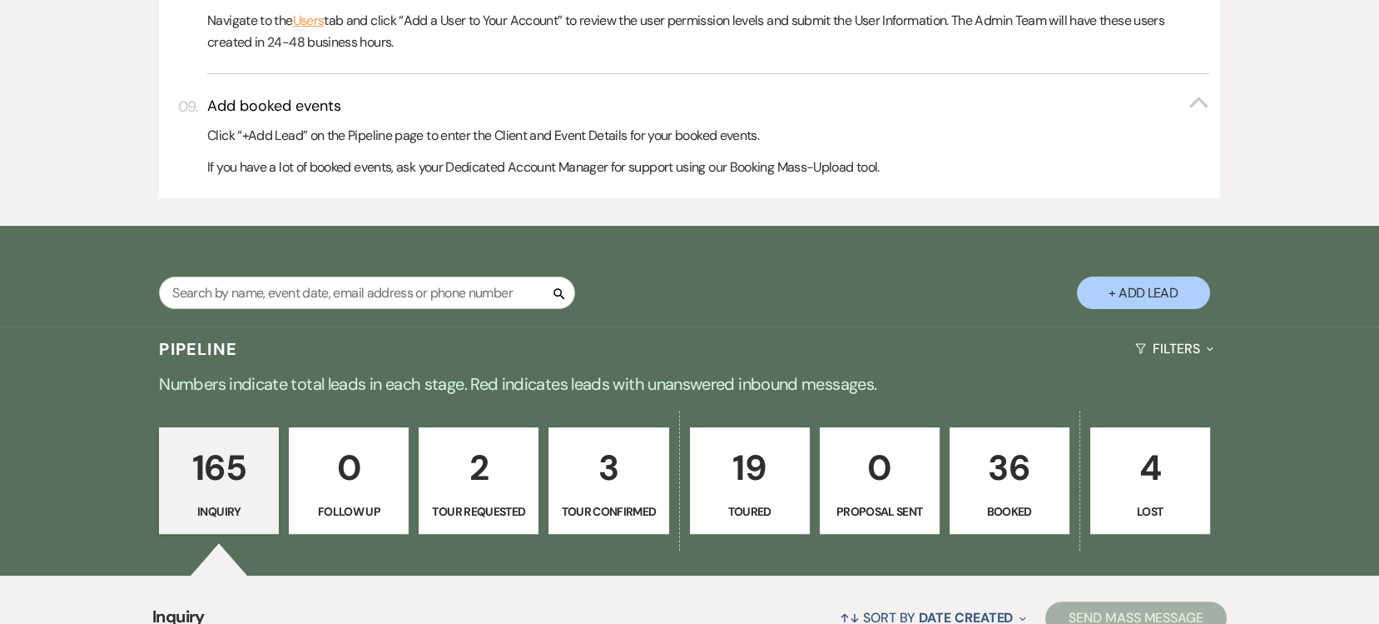
scroll to position [1637, 0]
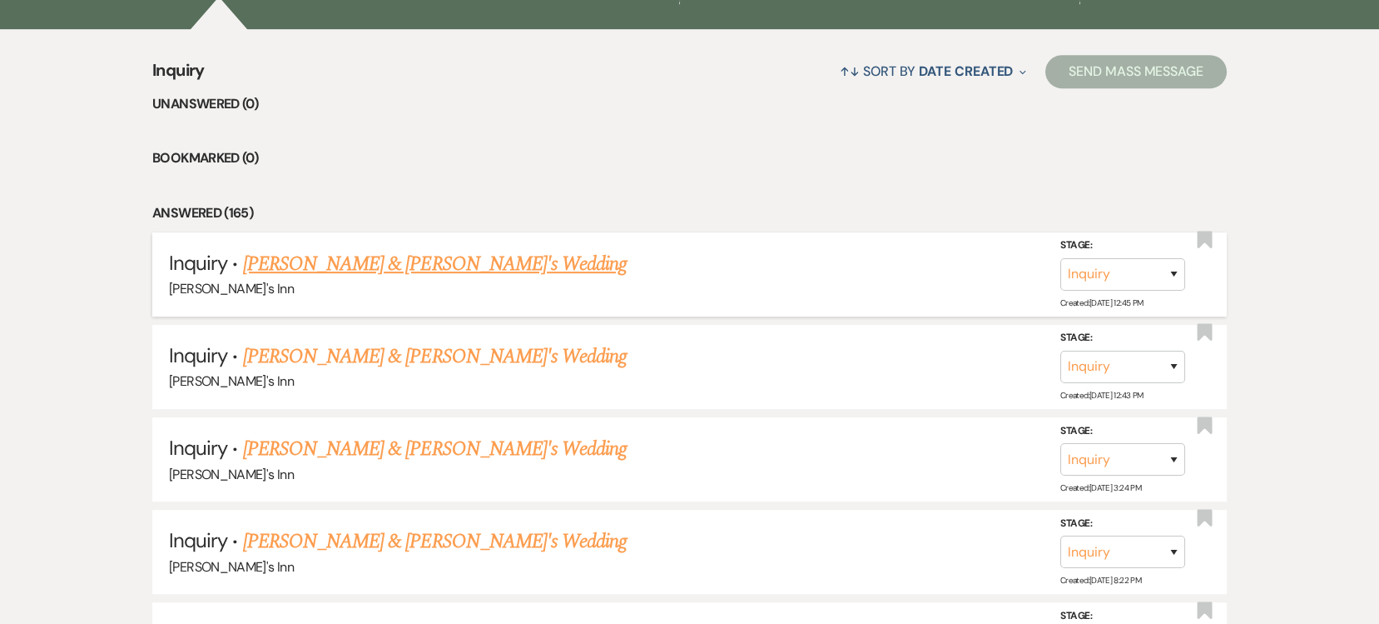
click at [386, 245] on li "Inquiry · [PERSON_NAME] & [PERSON_NAME]'s Wedding [PERSON_NAME]'s Inn Stage: In…" at bounding box center [689, 274] width 1075 height 84
click at [390, 278] on div "[PERSON_NAME]'s Inn" at bounding box center [689, 289] width 1041 height 22
drag, startPoint x: 400, startPoint y: 260, endPoint x: 967, endPoint y: 463, distance: 603.0
click at [400, 258] on link "[PERSON_NAME] & [PERSON_NAME]'s Wedding" at bounding box center [435, 264] width 385 height 30
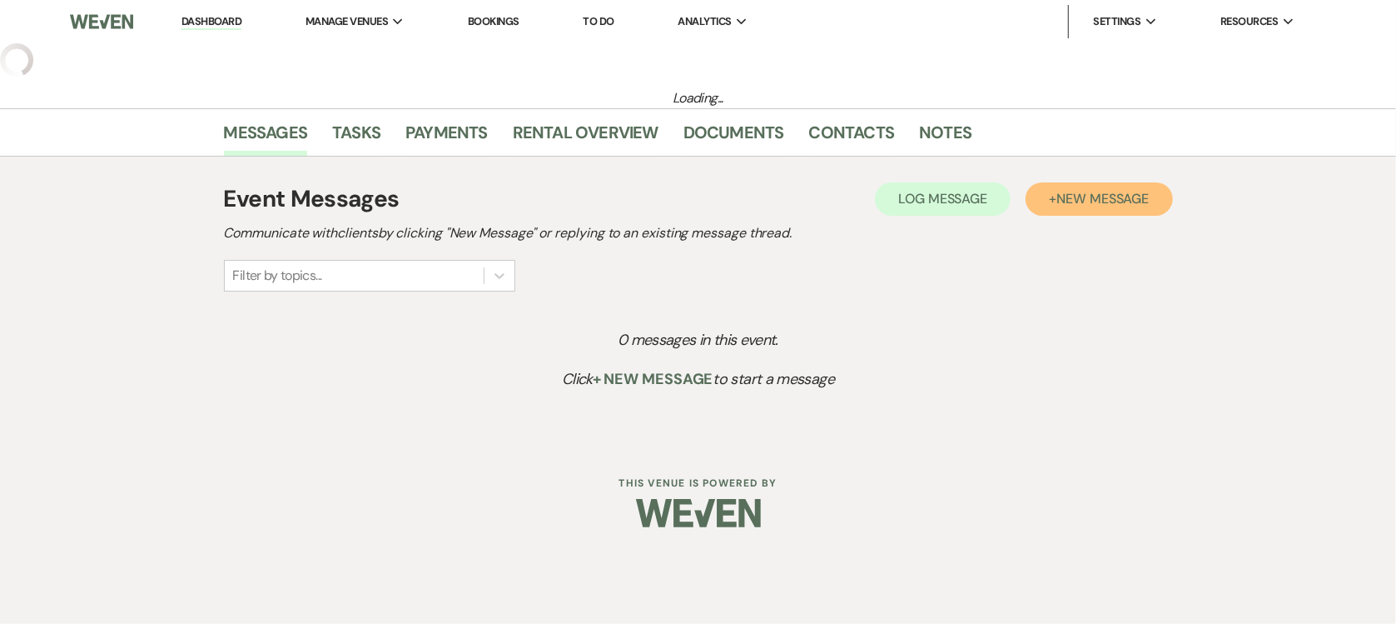
click at [1110, 203] on span "New Message" at bounding box center [1102, 198] width 92 height 17
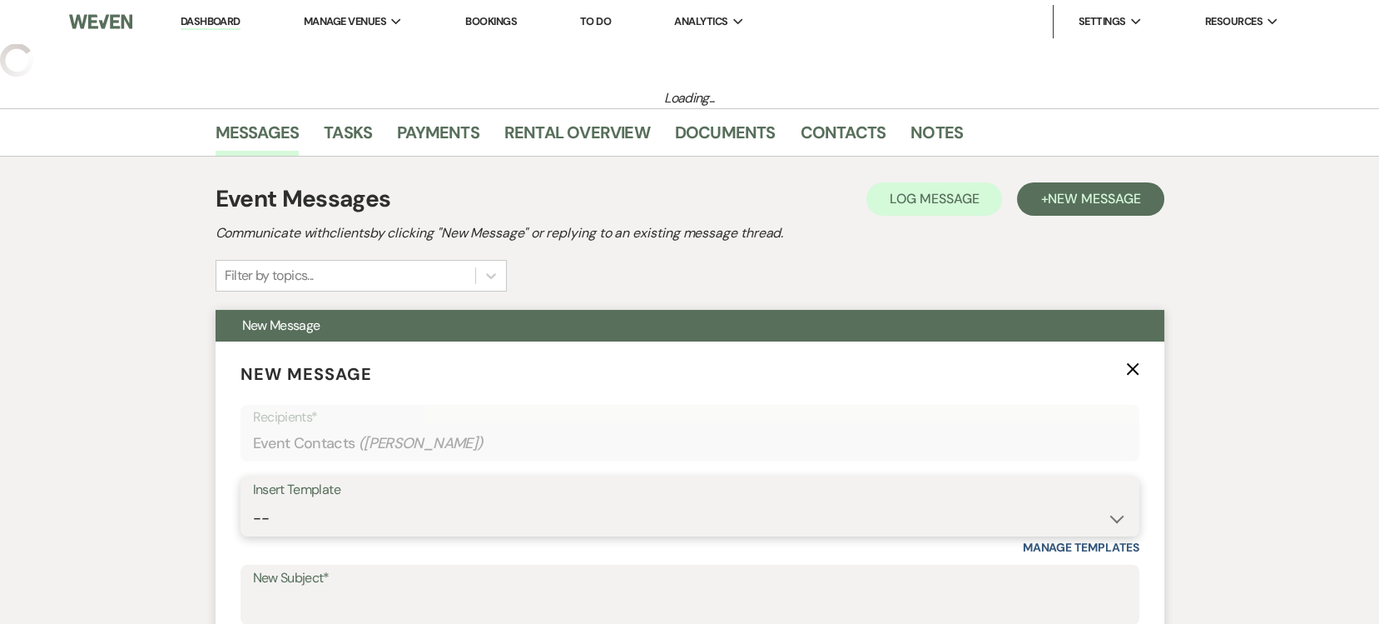
click at [360, 509] on select "-- Weven Planning Portal Introduction (Booked Events) Initial Inquiry Response …" at bounding box center [690, 518] width 874 height 32
select select "25"
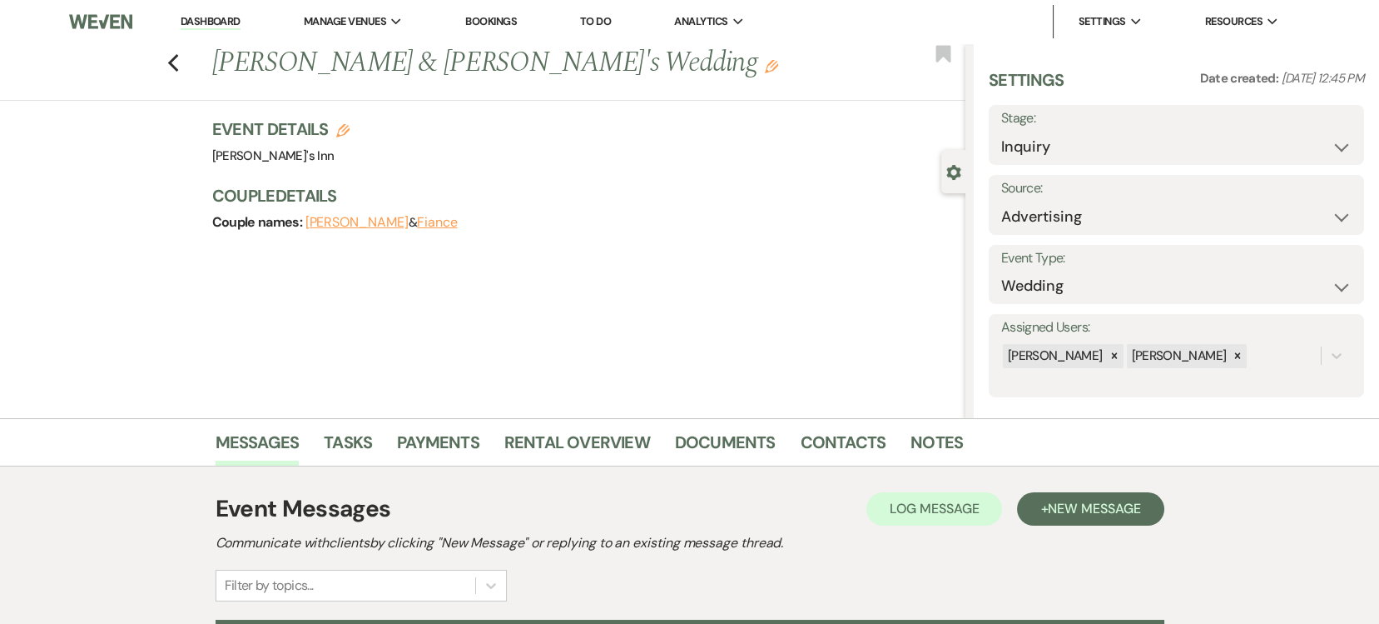
click at [345, 398] on div "Previous [PERSON_NAME] & [PERSON_NAME]'s Wedding Edit Bookmark Gear Settings Se…" at bounding box center [483, 230] width 966 height 375
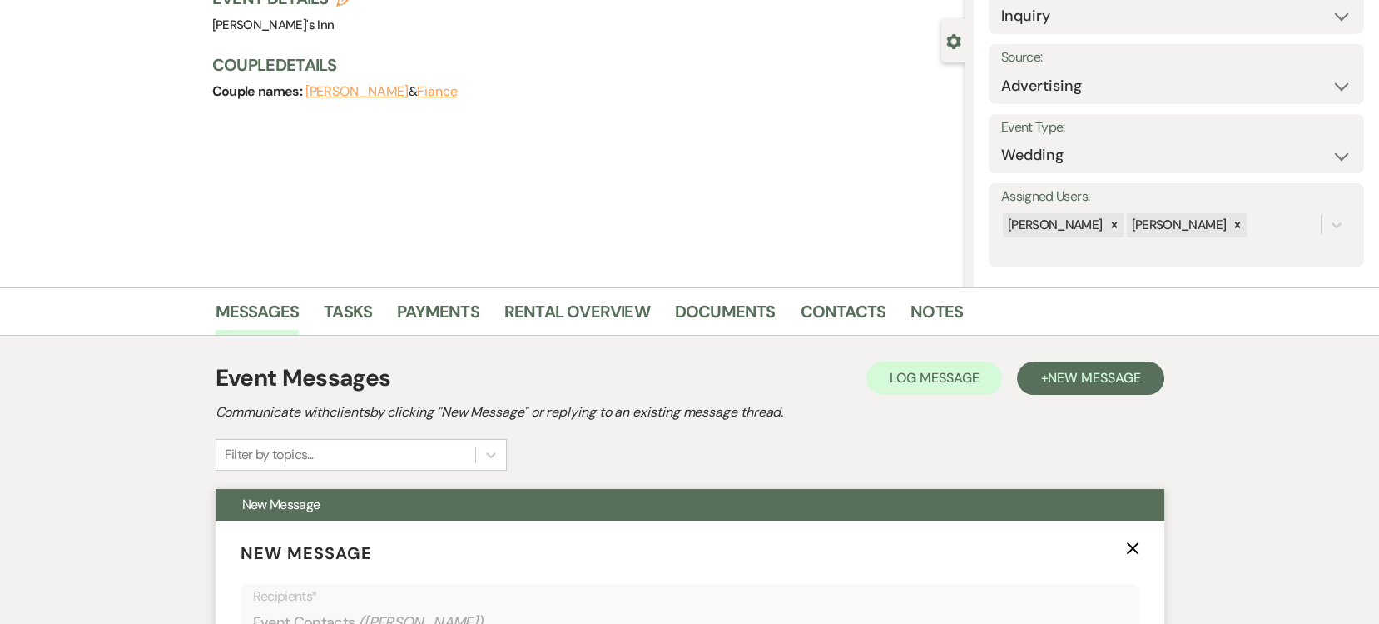
scroll to position [546, 0]
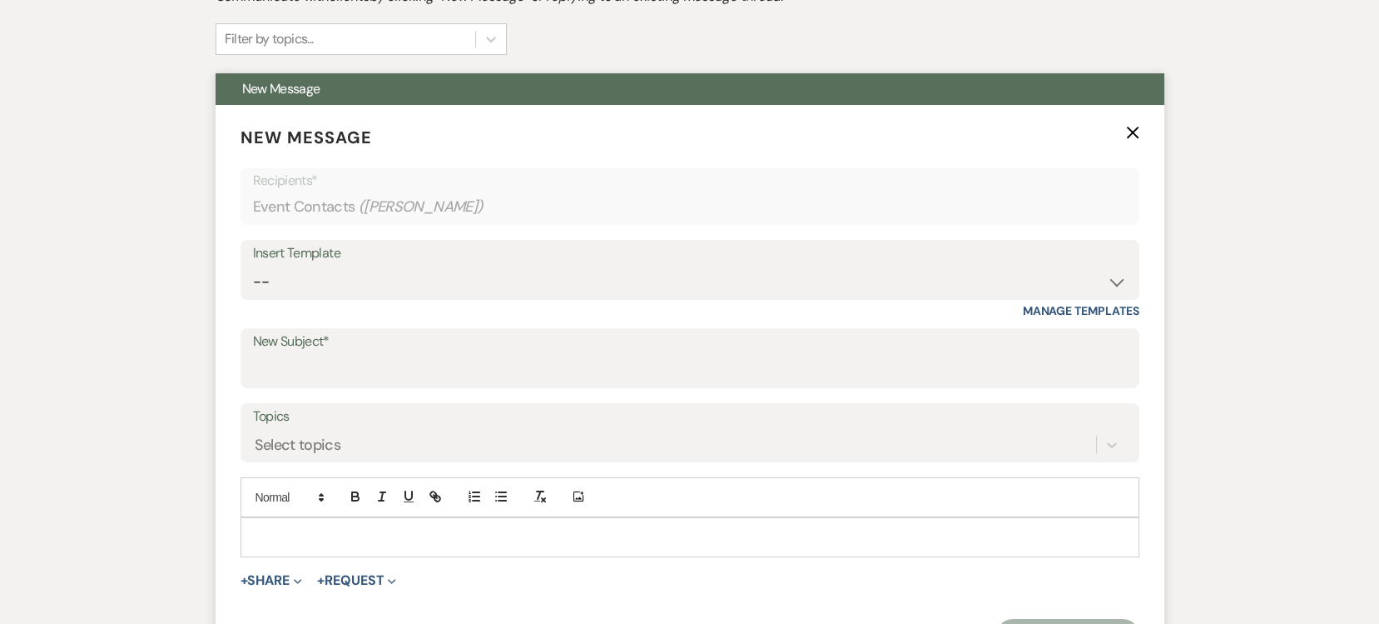
click at [996, 302] on div "Insert Template -- Weven Planning Portal Introduction (Booked Events) Initial I…" at bounding box center [690, 279] width 899 height 78
drag, startPoint x: 892, startPoint y: 276, endPoint x: 875, endPoint y: 283, distance: 19.0
click at [892, 276] on select "-- Weven Planning Portal Introduction (Booked Events) Initial Inquiry Response …" at bounding box center [690, 282] width 874 height 32
select select "4417"
click at [253, 266] on select "-- Weven Planning Portal Introduction (Booked Events) Initial Inquiry Response …" at bounding box center [690, 282] width 874 height 32
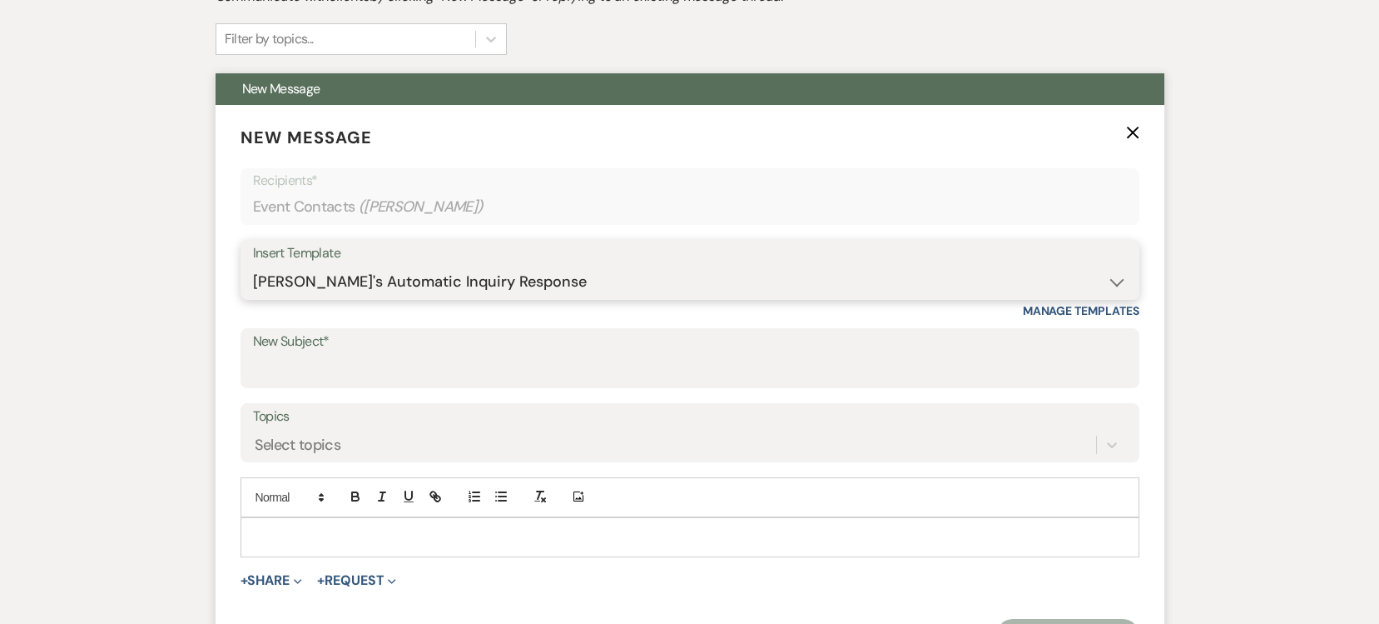
type input "Wedding Inquiry!"
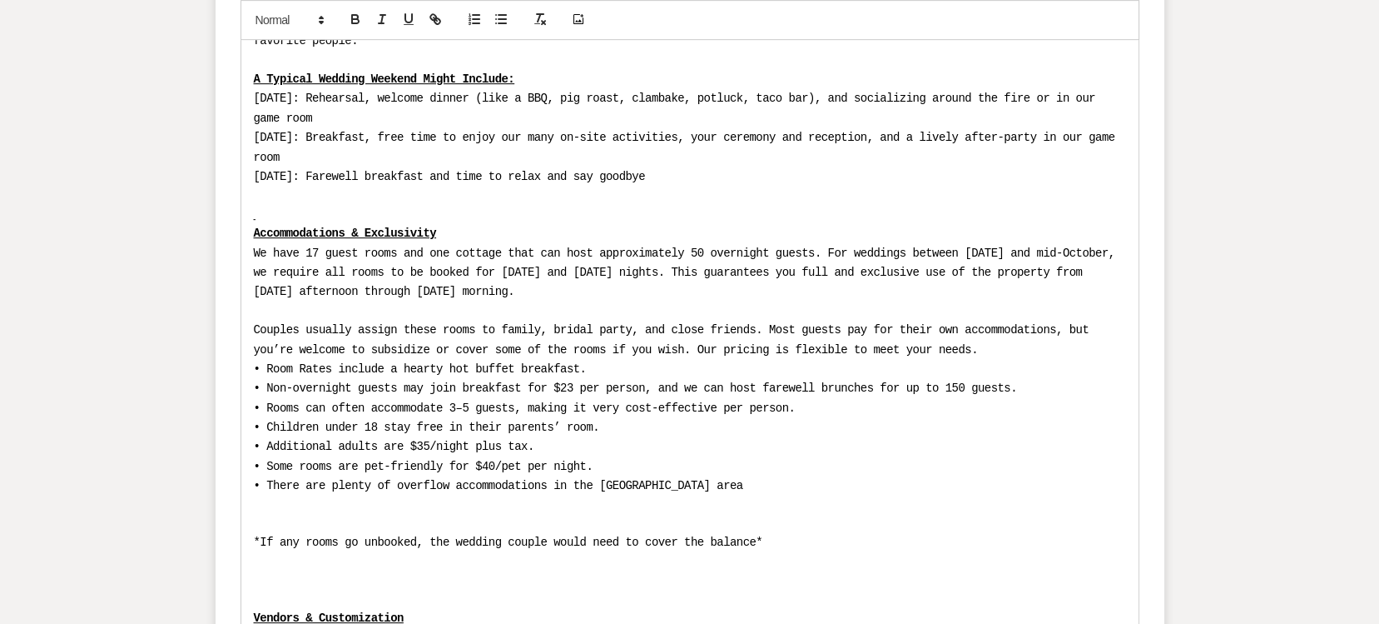
scroll to position [2586, 0]
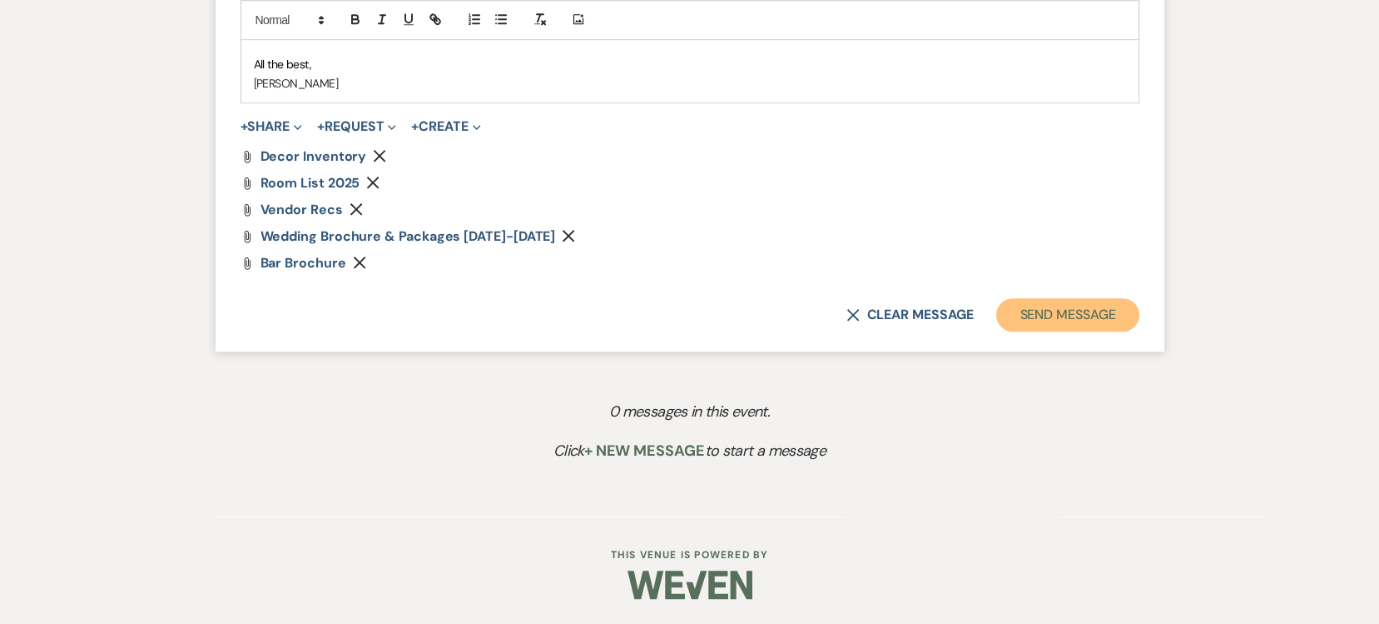
click at [1071, 327] on button "Send Message" at bounding box center [1067, 314] width 142 height 33
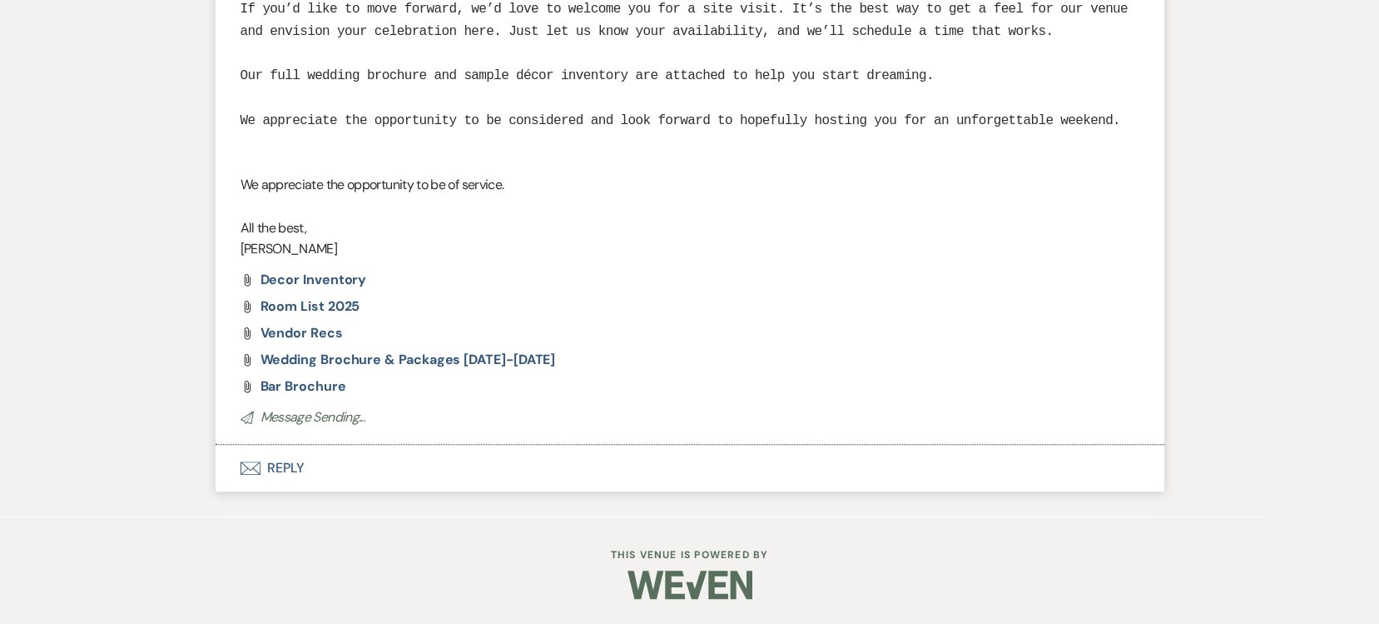
scroll to position [1774, 0]
